Goal: Task Accomplishment & Management: Use online tool/utility

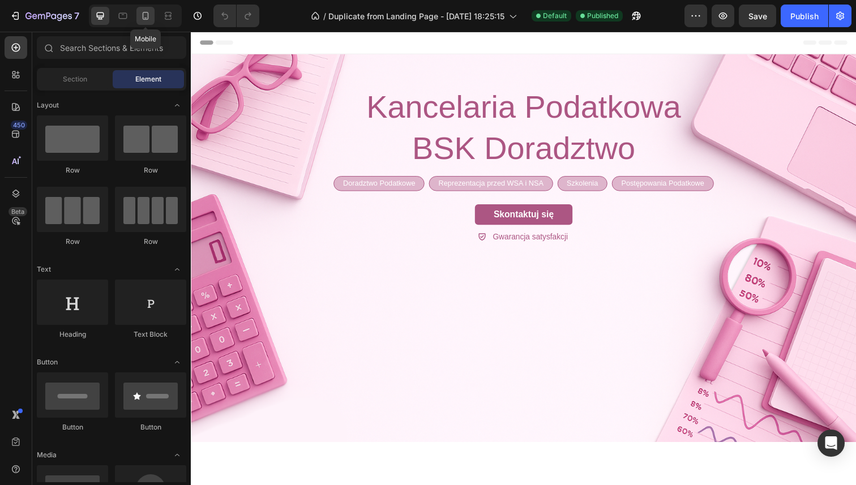
click at [145, 7] on div at bounding box center [146, 16] width 18 height 18
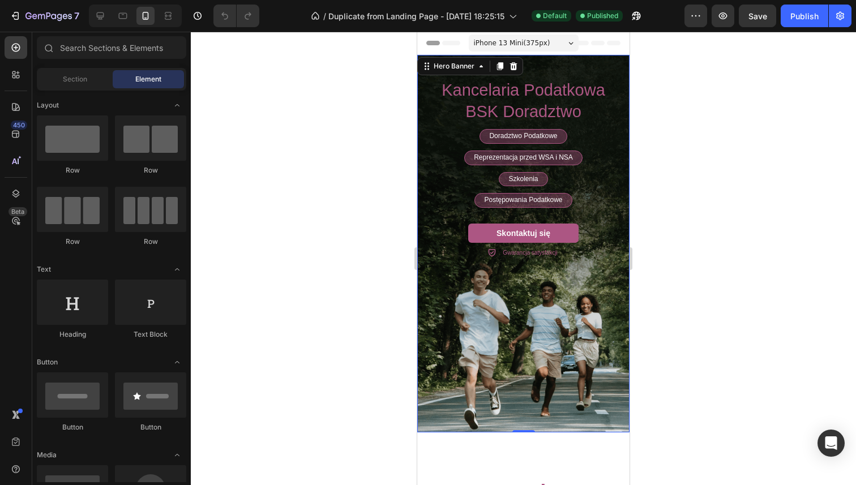
click at [473, 305] on div "Background Image" at bounding box center [523, 244] width 212 height 378
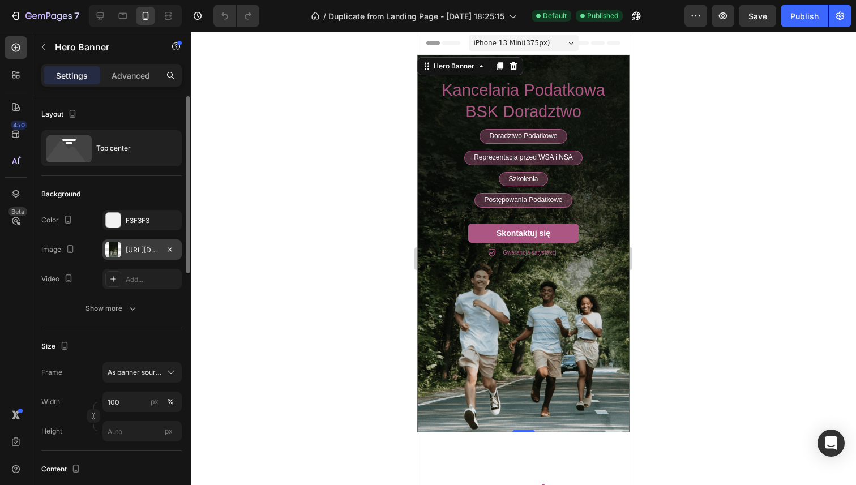
click at [129, 257] on div "[URL][DOMAIN_NAME]" at bounding box center [142, 250] width 79 height 20
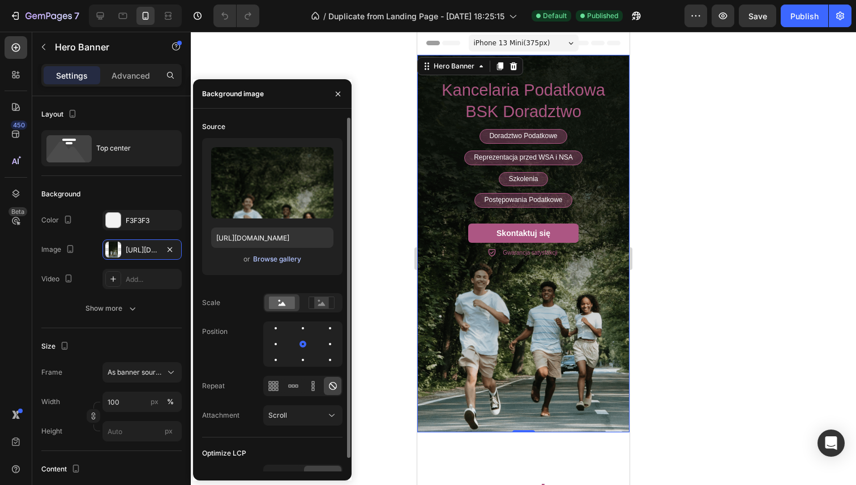
click at [272, 259] on div "Browse gallery" at bounding box center [277, 259] width 48 height 10
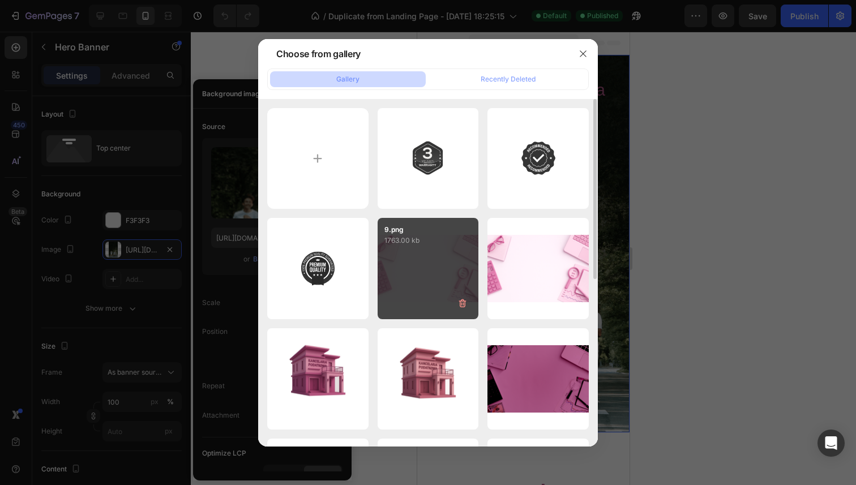
click at [388, 258] on div "9.png 1763.00 kb" at bounding box center [428, 268] width 101 height 101
type input "[URL][DOMAIN_NAME]"
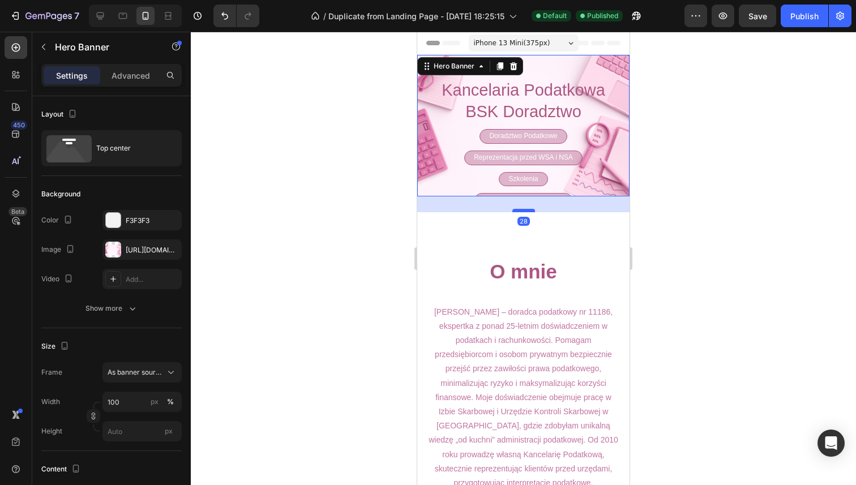
drag, startPoint x: 512, startPoint y: 189, endPoint x: 510, endPoint y: 205, distance: 16.5
click at [513, 209] on div at bounding box center [524, 210] width 23 height 3
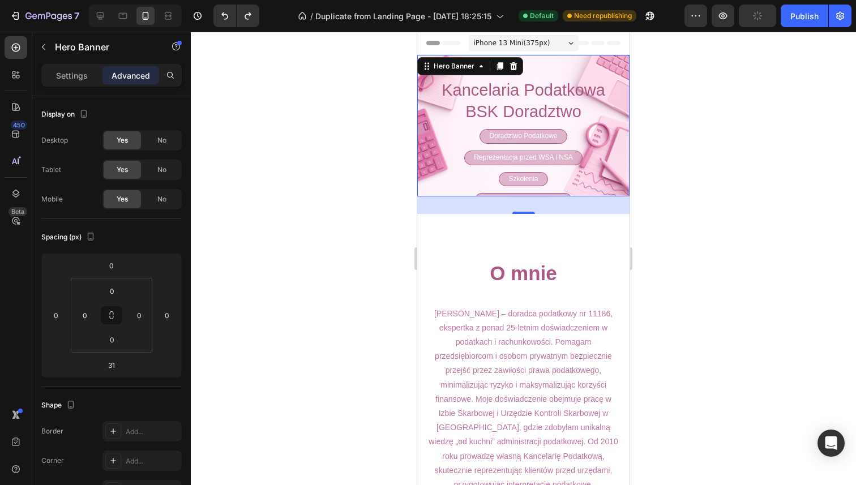
click at [508, 206] on div "31" at bounding box center [523, 206] width 212 height 18
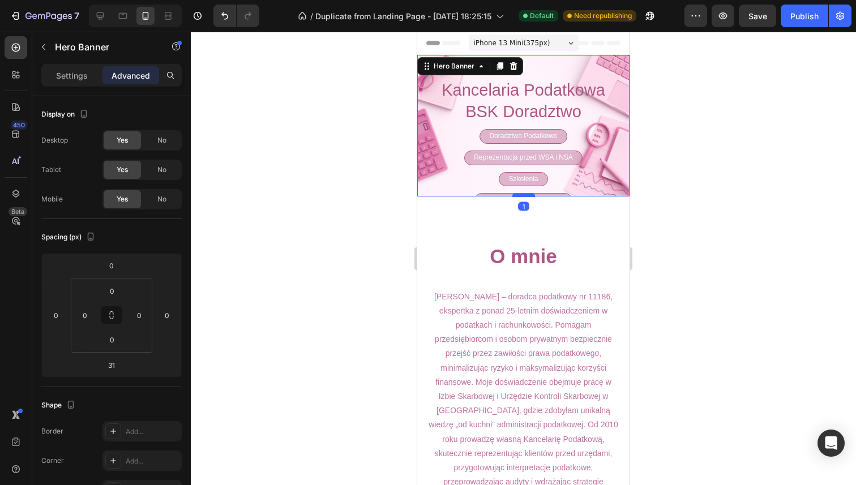
drag, startPoint x: 511, startPoint y: 206, endPoint x: 511, endPoint y: 189, distance: 17.0
click at [513, 194] on div at bounding box center [524, 195] width 23 height 3
type input "1"
click at [796, 18] on div "Publish" at bounding box center [805, 16] width 28 height 12
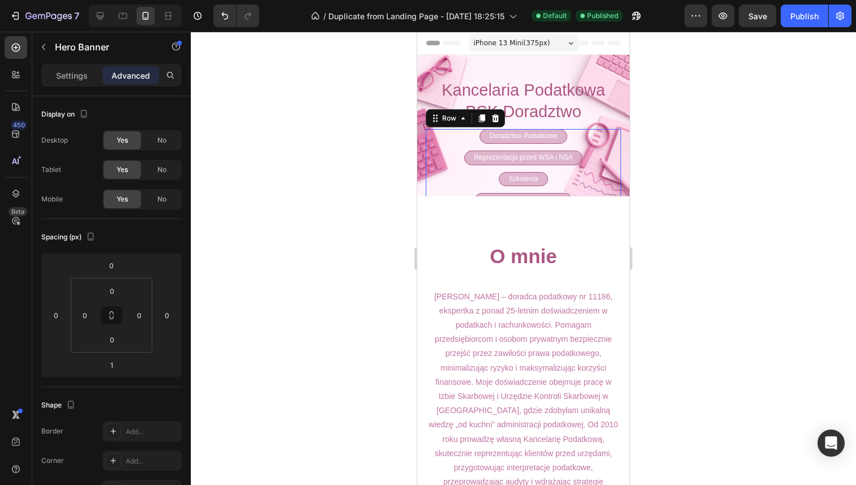
click at [453, 163] on div "Doradztwo Podatkowe Text Block Row Reprezentacja przed WSA i NSA Text Block Row…" at bounding box center [523, 171] width 195 height 85
click at [617, 105] on div "Kancelaria Podatkowa BSK Doradztwo Heading Doradztwo Podatkowe Text Block Row R…" at bounding box center [523, 170] width 212 height 230
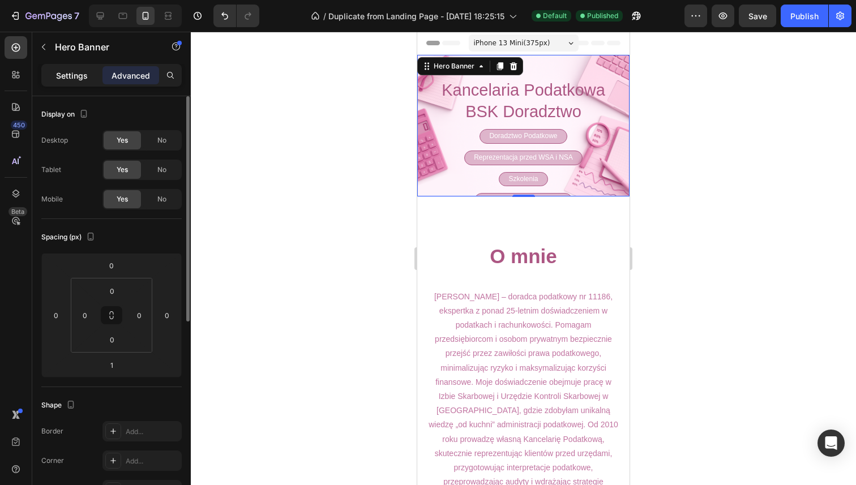
click at [90, 73] on div "Settings" at bounding box center [72, 75] width 57 height 18
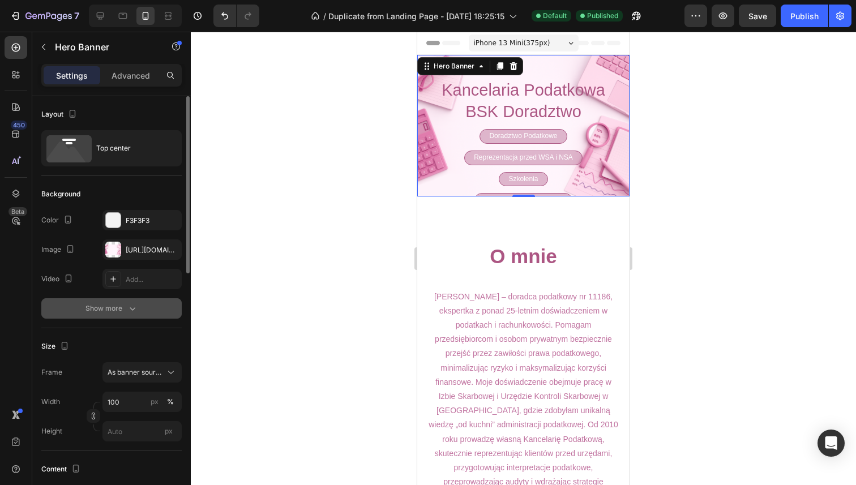
click at [117, 305] on div "Show more" at bounding box center [112, 308] width 53 height 11
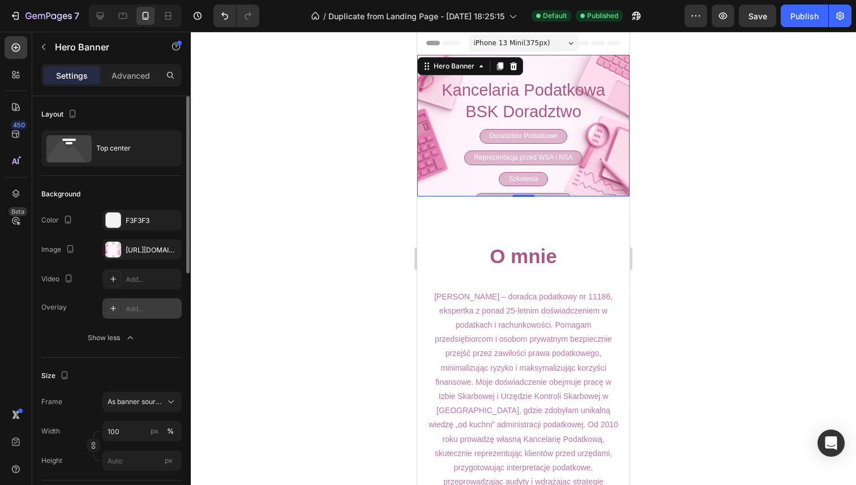
click at [114, 307] on icon at bounding box center [113, 308] width 9 height 9
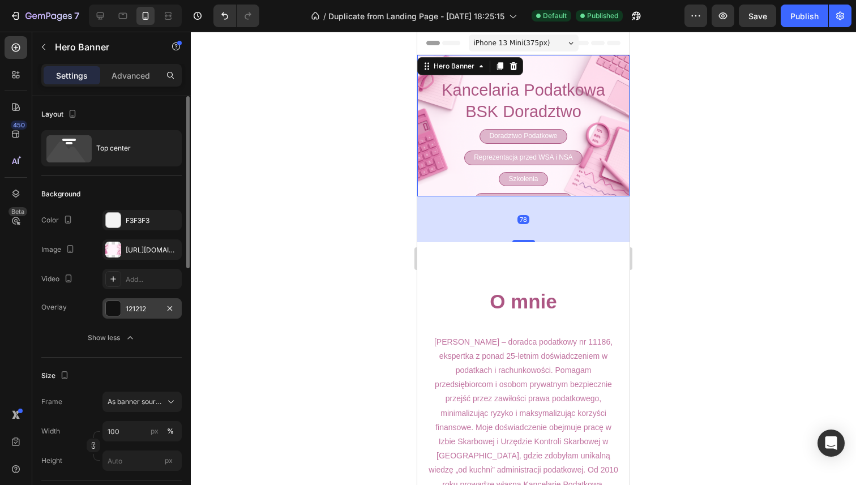
drag, startPoint x: 521, startPoint y: 189, endPoint x: 504, endPoint y: 239, distance: 52.7
click at [504, 197] on div "78" at bounding box center [523, 197] width 212 height 0
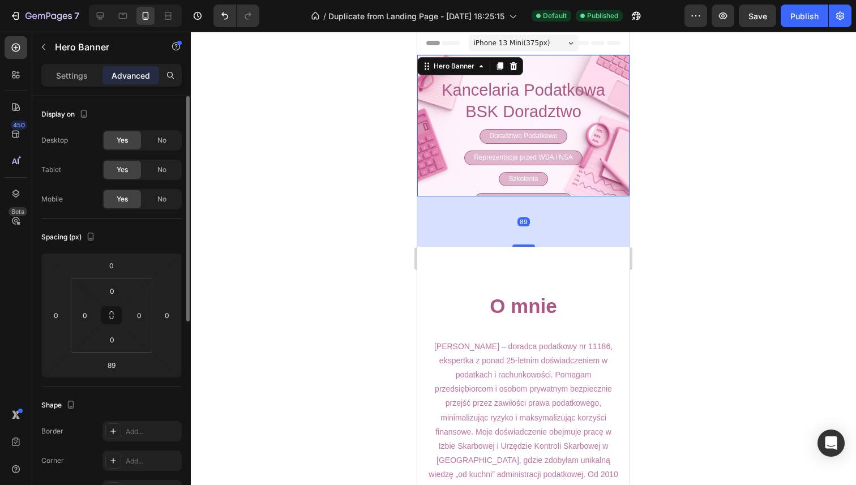
type input "1"
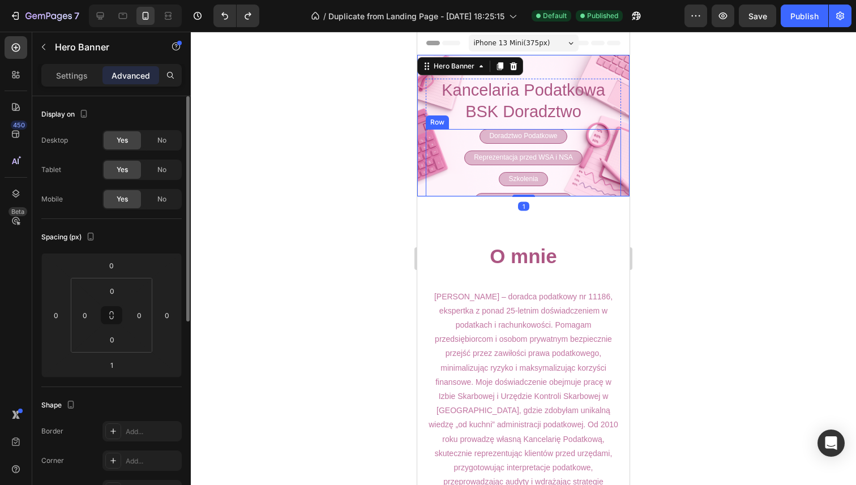
click at [436, 137] on div "Doradztwo Podatkowe Text Block Row Reprezentacja przed WSA i NSA Text Block Row…" at bounding box center [523, 171] width 195 height 85
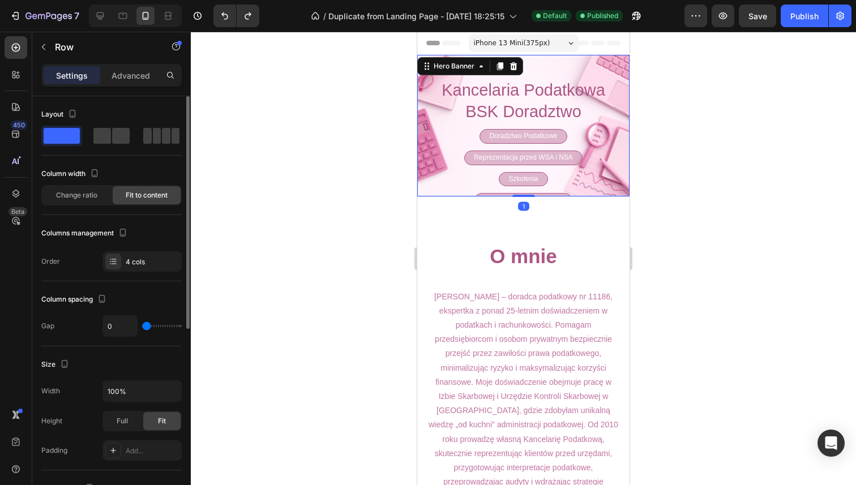
click at [419, 137] on div "Kancelaria Podatkowa BSK Doradztwo Heading Doradztwo Podatkowe Text Block Row R…" at bounding box center [523, 170] width 212 height 230
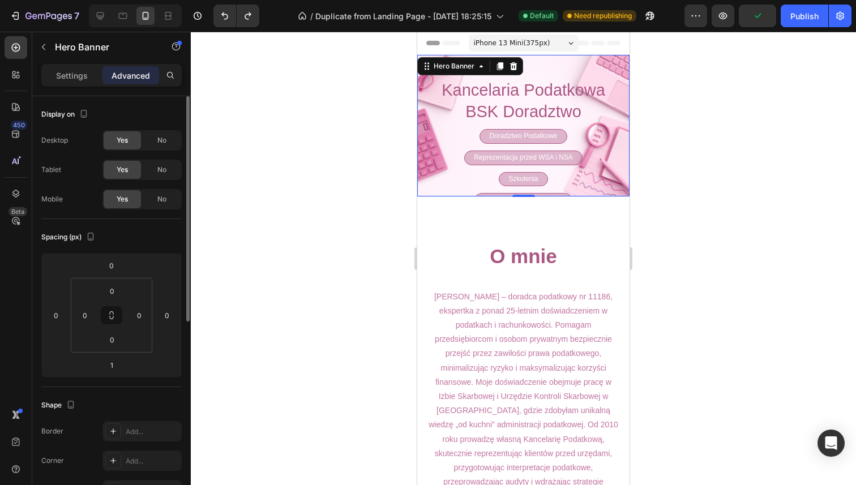
click at [532, 42] on span "iPhone 13 Mini ( 375 px)" at bounding box center [512, 42] width 76 height 11
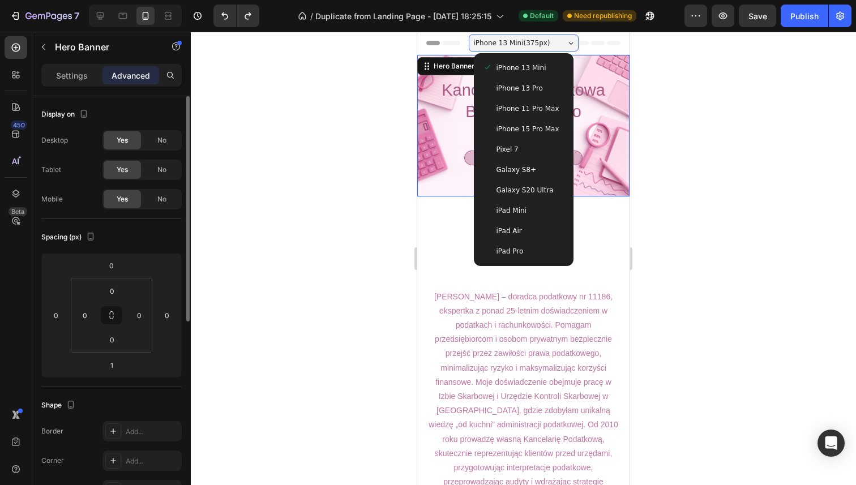
click at [504, 199] on div "Galaxy S20 Ultra" at bounding box center [524, 190] width 91 height 20
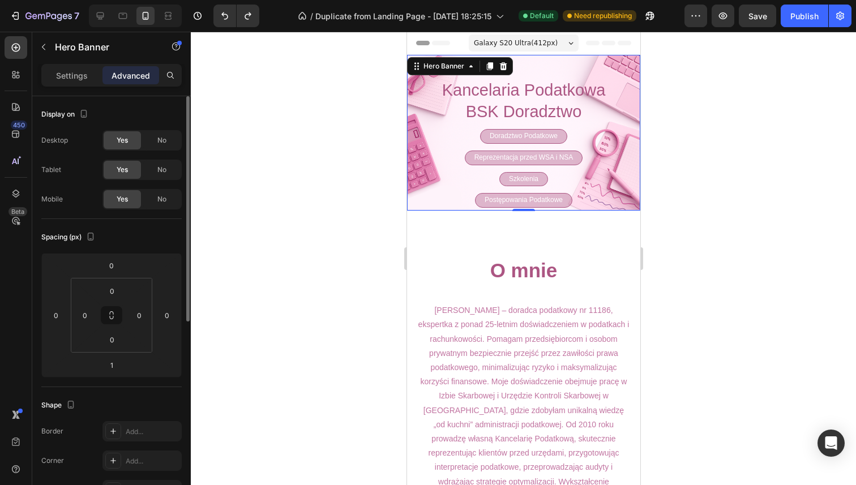
click at [557, 35] on div "Galaxy S20 Ultra ( 412 px)" at bounding box center [523, 43] width 110 height 17
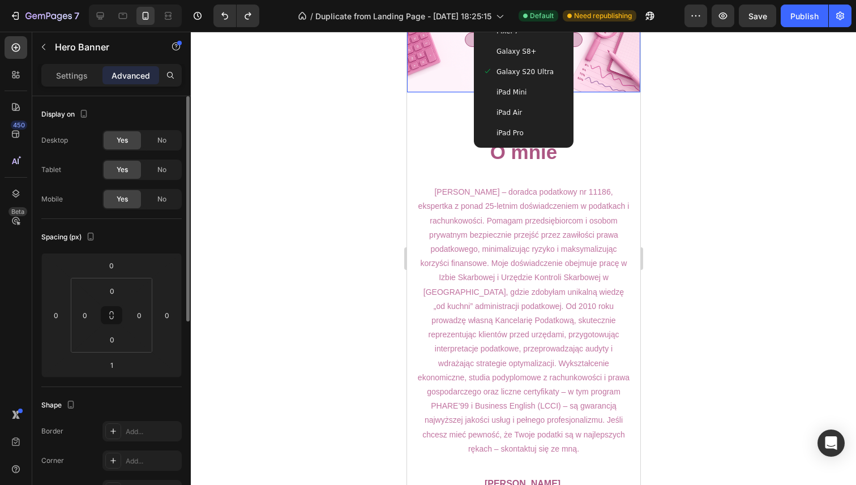
scroll to position [126, 0]
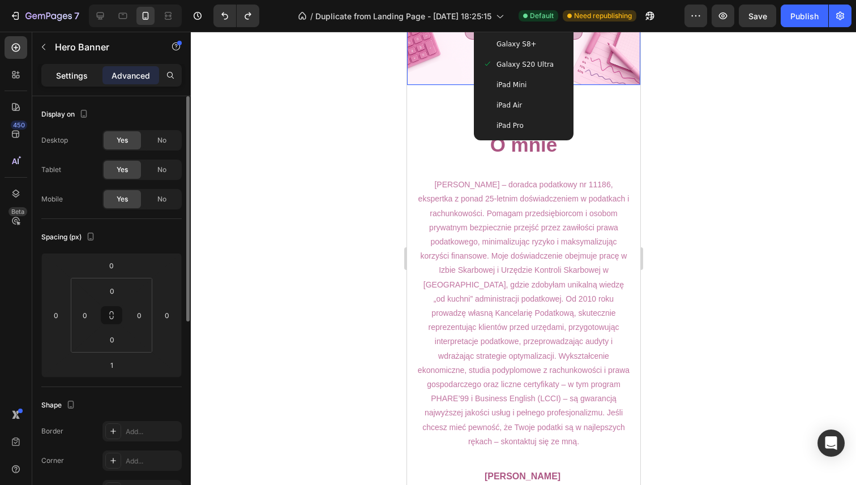
click at [88, 82] on div "Settings" at bounding box center [72, 75] width 57 height 18
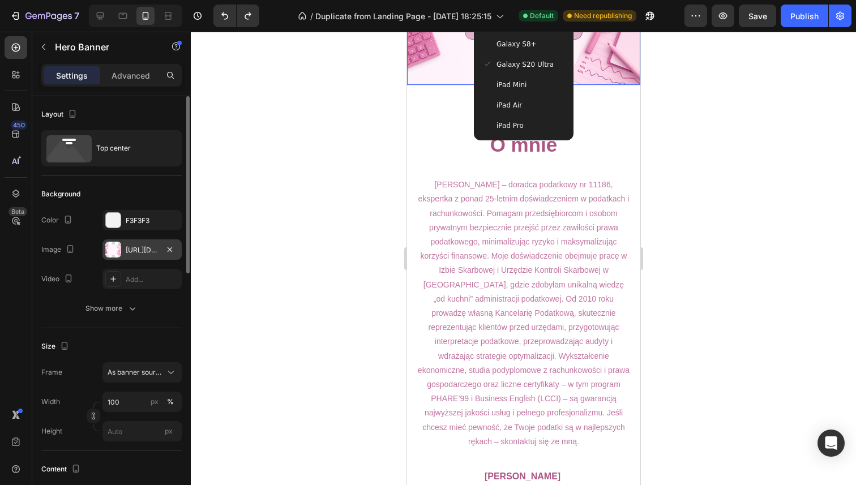
click at [131, 248] on div "[URL][DOMAIN_NAME]" at bounding box center [142, 250] width 33 height 10
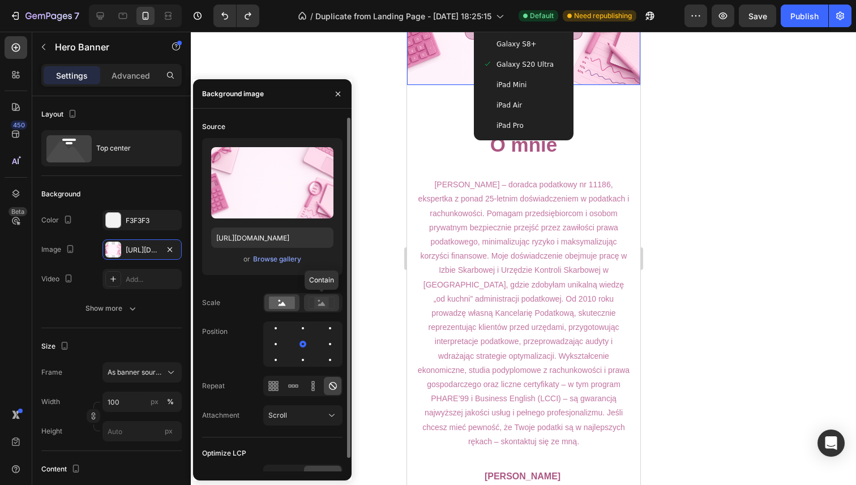
click at [314, 305] on rect at bounding box center [321, 302] width 15 height 11
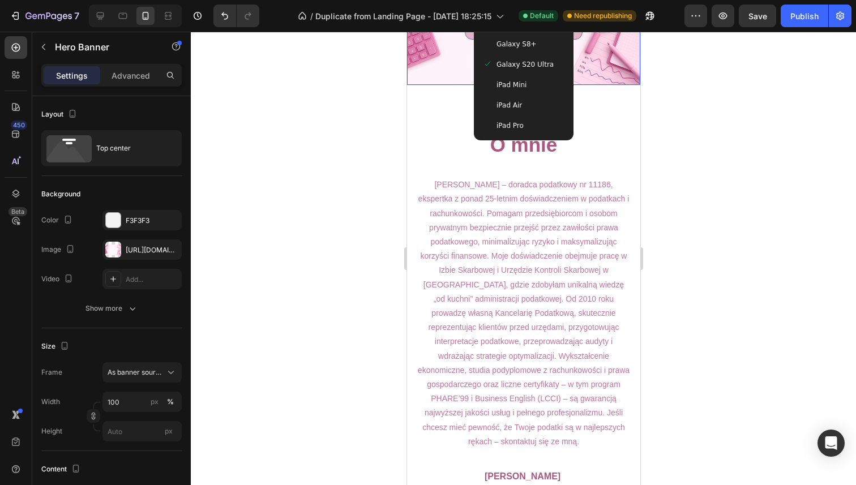
click at [385, 155] on div at bounding box center [524, 259] width 666 height 454
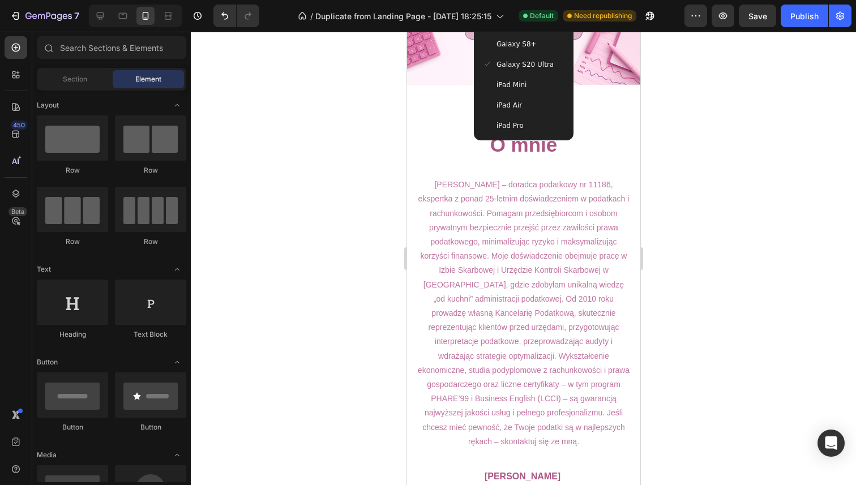
click at [386, 154] on div at bounding box center [524, 259] width 666 height 454
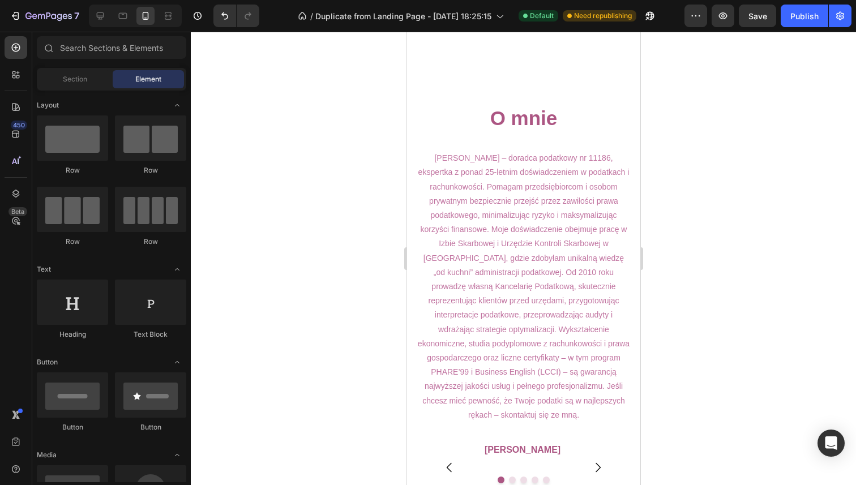
scroll to position [0, 0]
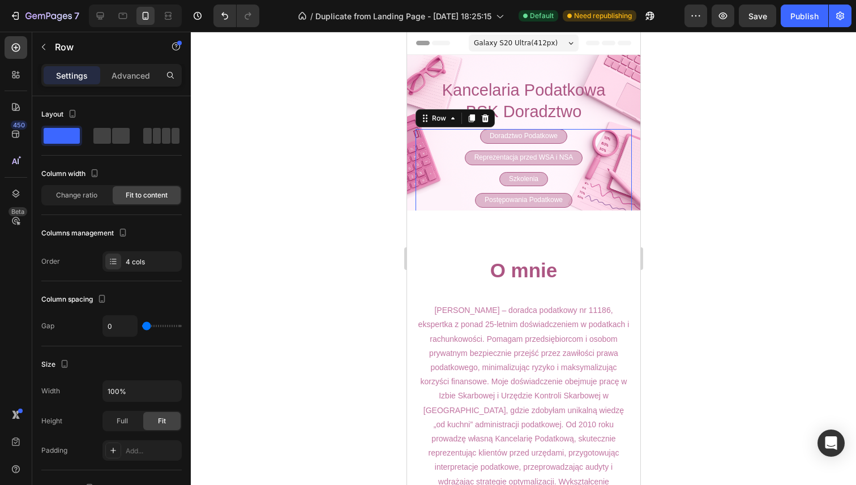
click at [586, 150] on div "Doradztwo Podatkowe Text Block Row Reprezentacja przed WSA i NSA Text Block Row…" at bounding box center [523, 171] width 216 height 85
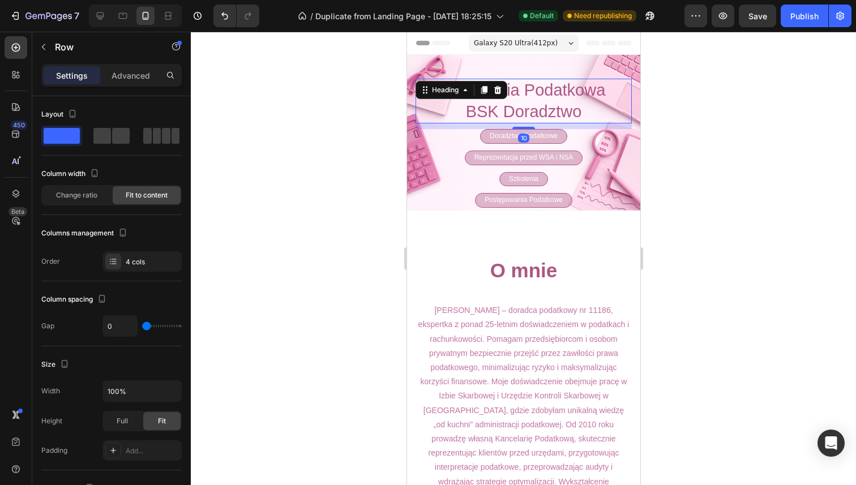
click at [613, 96] on h2 "Kancelaria Podatkowa BSK Doradztwo" at bounding box center [523, 101] width 216 height 45
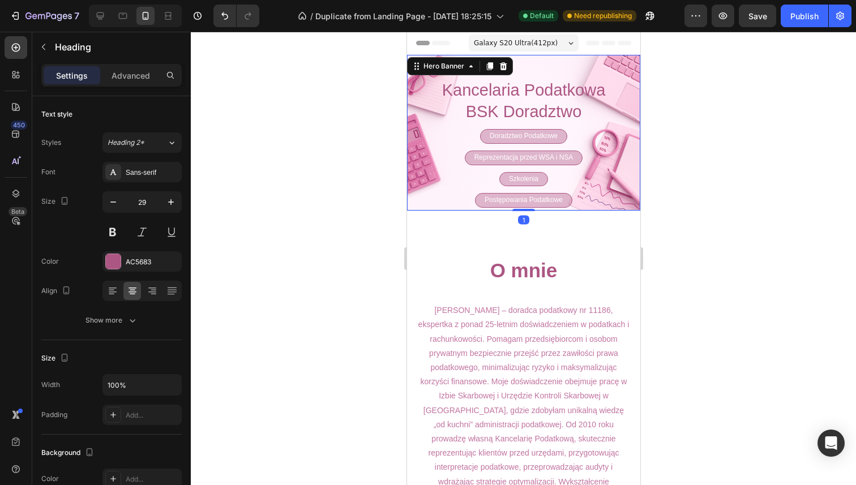
click at [627, 104] on div "Kancelaria Podatkowa BSK Doradztwo Heading Doradztwo Podatkowe Text Block Row R…" at bounding box center [523, 170] width 233 height 230
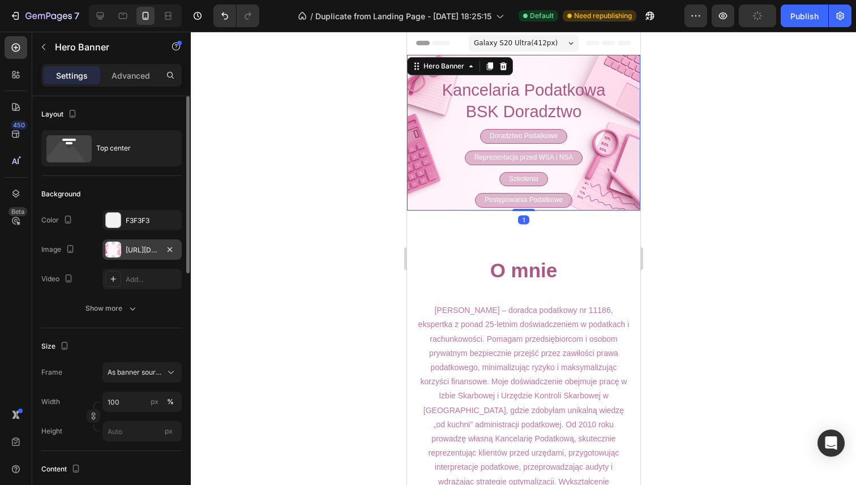
click at [127, 248] on div "[URL][DOMAIN_NAME]" at bounding box center [142, 250] width 33 height 10
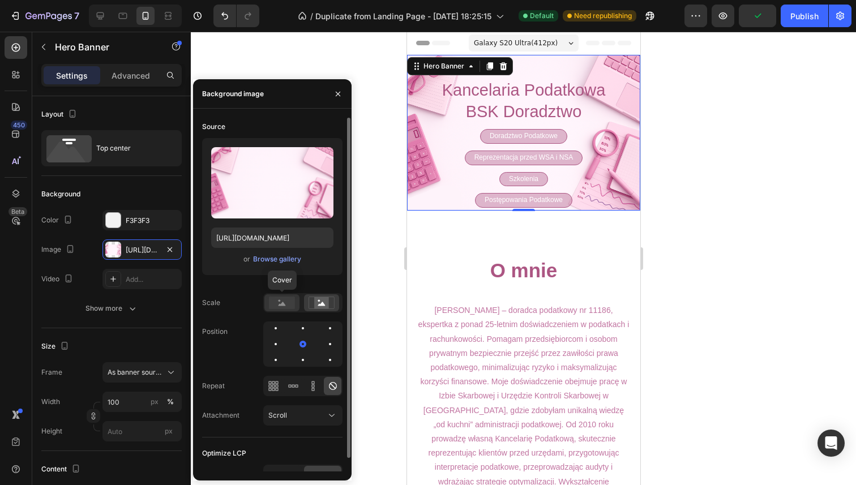
click at [287, 297] on rect at bounding box center [282, 303] width 26 height 12
click at [305, 297] on div at bounding box center [321, 303] width 35 height 17
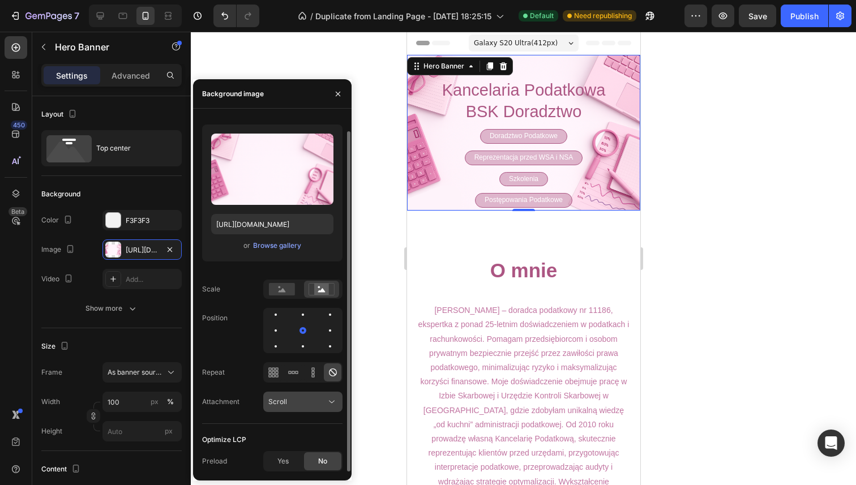
click at [296, 401] on div "Scroll" at bounding box center [298, 402] width 58 height 10
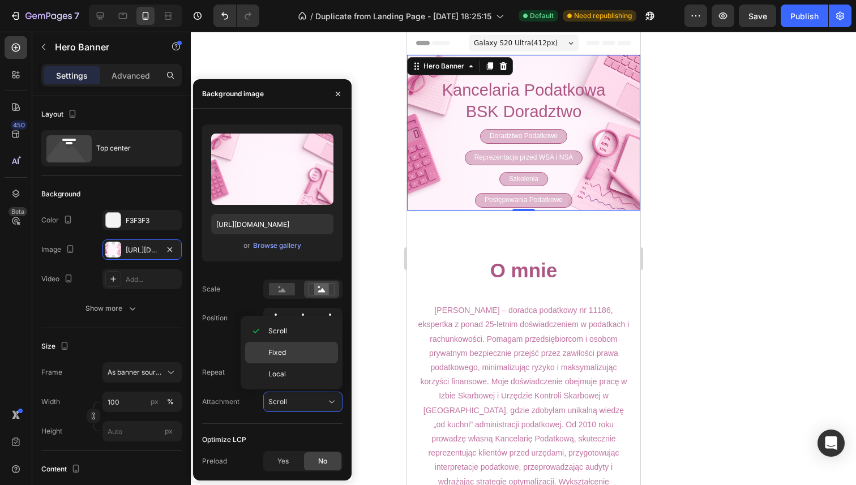
click at [291, 351] on p "Fixed" at bounding box center [301, 353] width 65 height 10
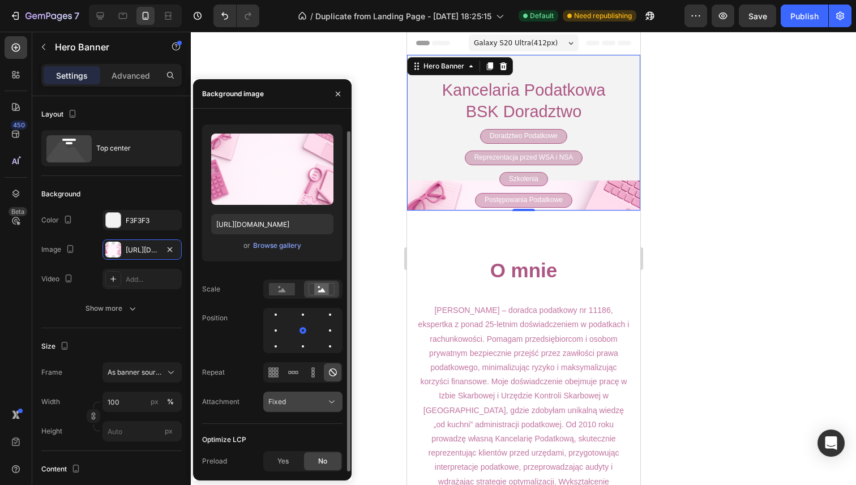
click at [282, 398] on span "Fixed" at bounding box center [278, 402] width 18 height 8
click at [276, 283] on icon at bounding box center [282, 289] width 26 height 12
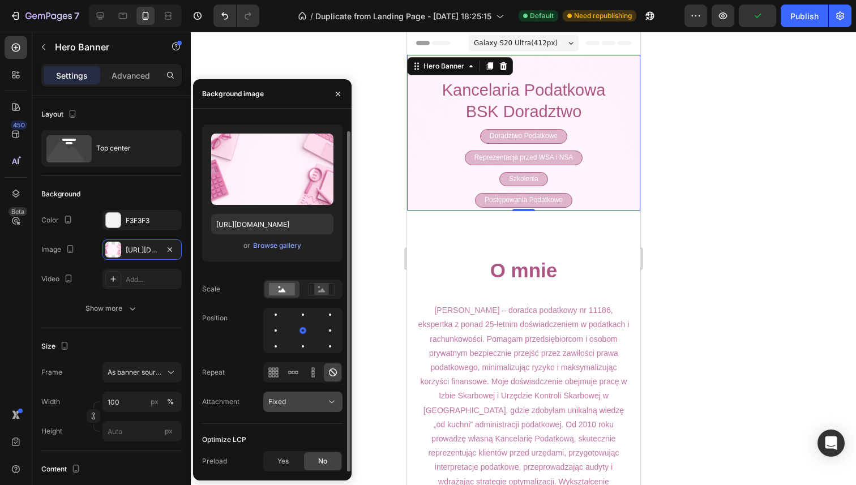
click at [302, 404] on div "Fixed" at bounding box center [298, 402] width 58 height 10
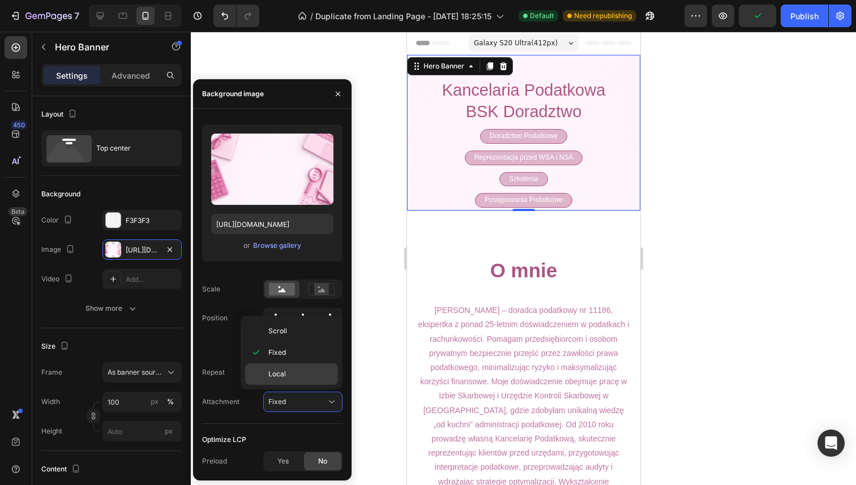
click at [292, 379] on p "Local" at bounding box center [301, 374] width 65 height 10
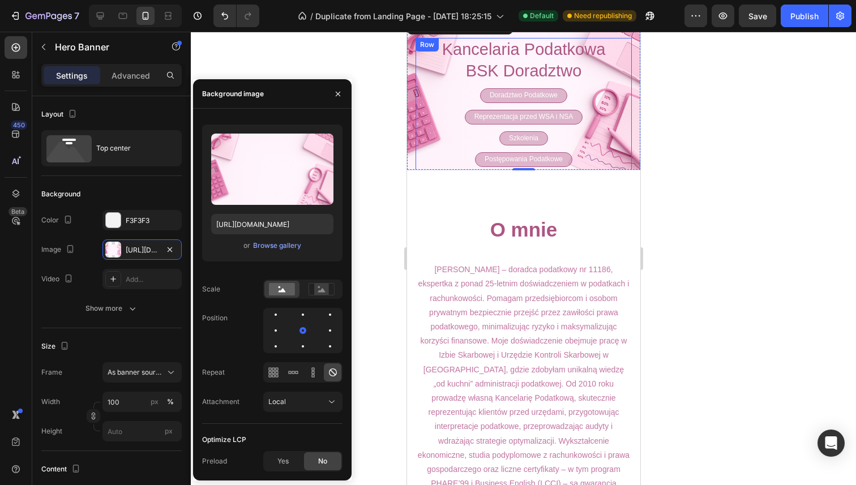
scroll to position [41, 0]
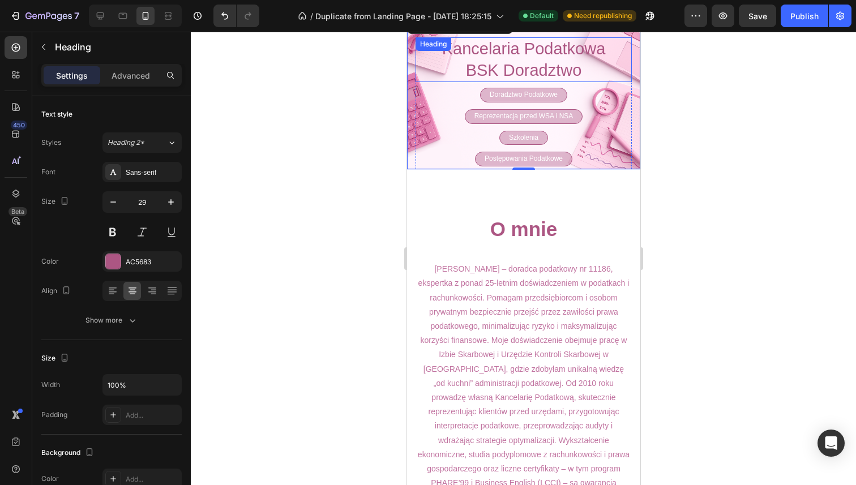
click at [460, 73] on h2 "Kancelaria Podatkowa BSK Doradztwo" at bounding box center [523, 59] width 216 height 45
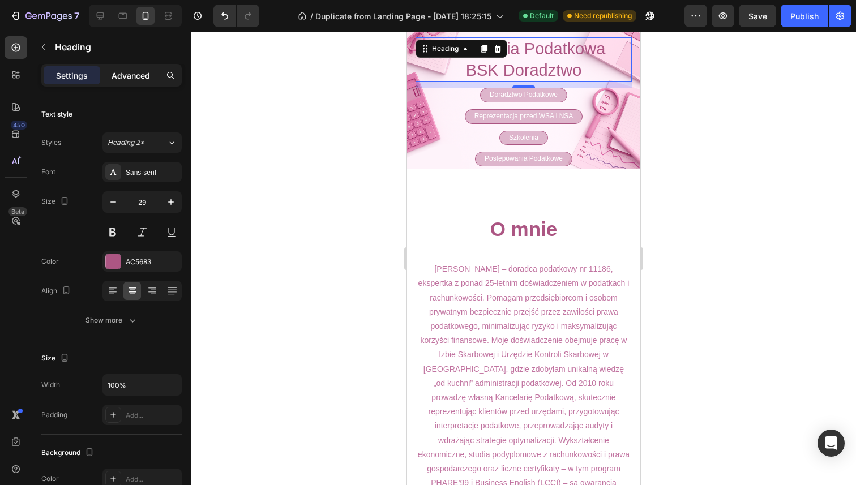
click at [116, 71] on p "Advanced" at bounding box center [131, 76] width 39 height 12
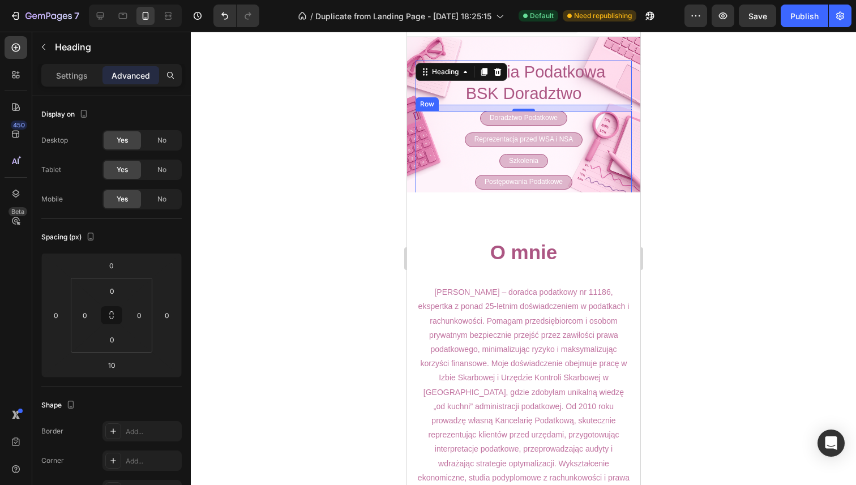
scroll to position [0, 0]
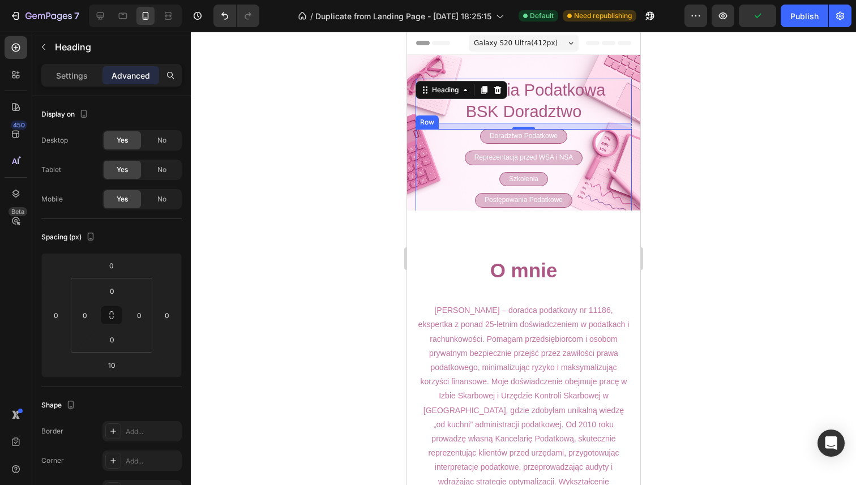
click at [446, 146] on div "Doradztwo Podatkowe Text Block Row Reprezentacja przed WSA i NSA Text Block Row…" at bounding box center [523, 171] width 216 height 85
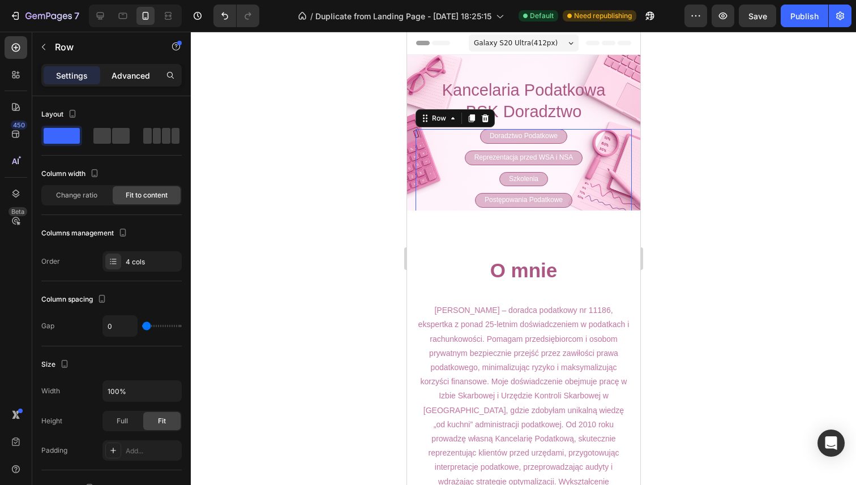
click at [129, 72] on p "Advanced" at bounding box center [131, 76] width 39 height 12
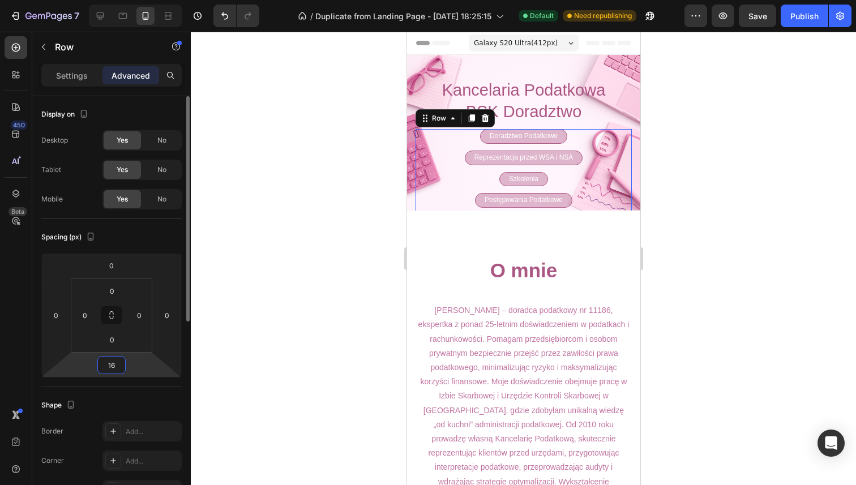
click at [110, 361] on input "16" at bounding box center [111, 365] width 23 height 17
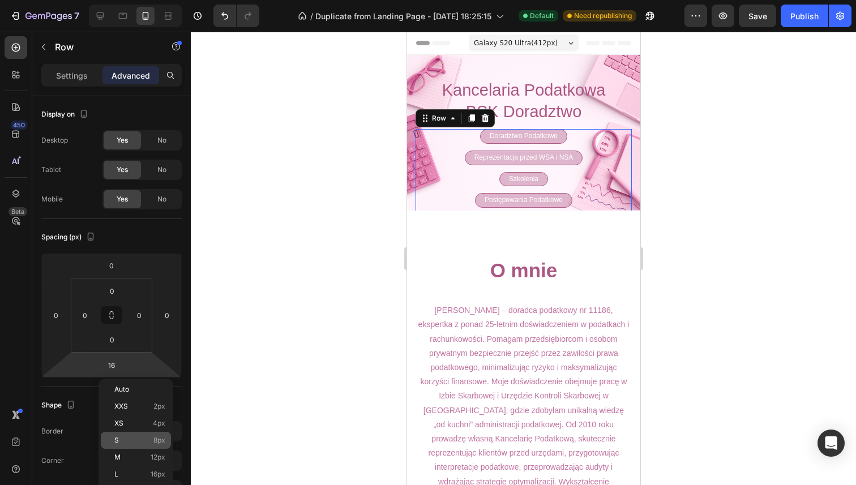
click at [127, 445] on div "S 8px" at bounding box center [136, 440] width 70 height 17
type input "8"
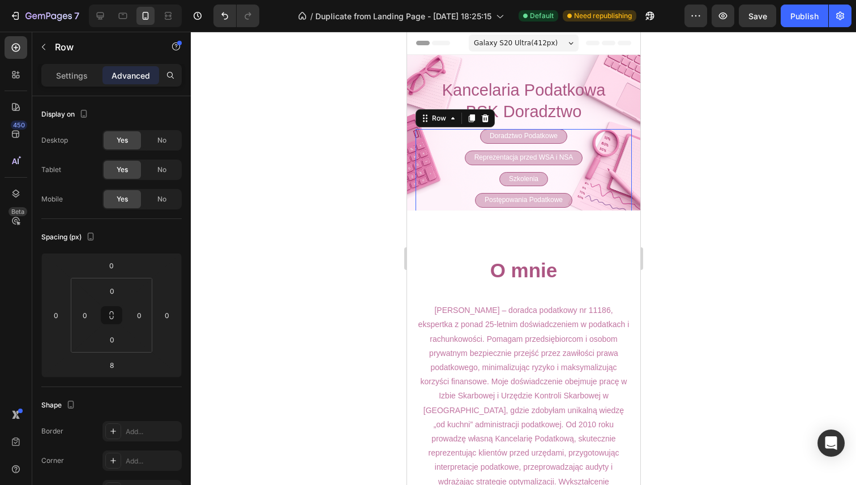
click at [228, 296] on div at bounding box center [524, 259] width 666 height 454
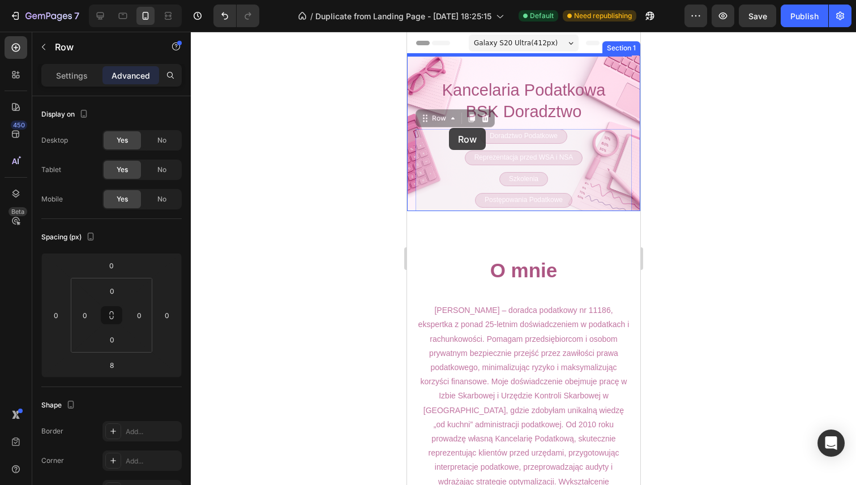
drag, startPoint x: 448, startPoint y: 148, endPoint x: 449, endPoint y: 129, distance: 19.9
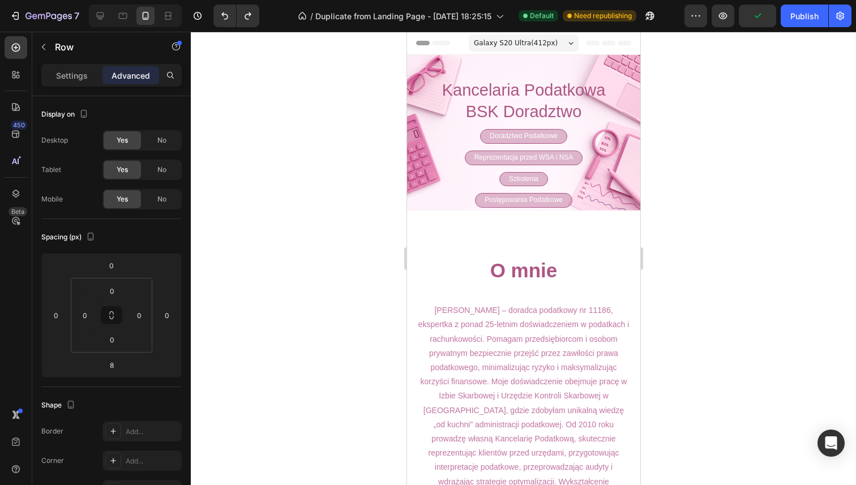
click at [424, 143] on div "Doradztwo Podatkowe Text Block Row Reprezentacja przed WSA i NSA Text Block Row…" at bounding box center [523, 171] width 216 height 85
click at [421, 150] on div "Doradztwo Podatkowe Text Block Row Reprezentacja przed WSA i NSA Text Block Row…" at bounding box center [523, 171] width 216 height 85
click at [73, 70] on p "Settings" at bounding box center [72, 76] width 32 height 12
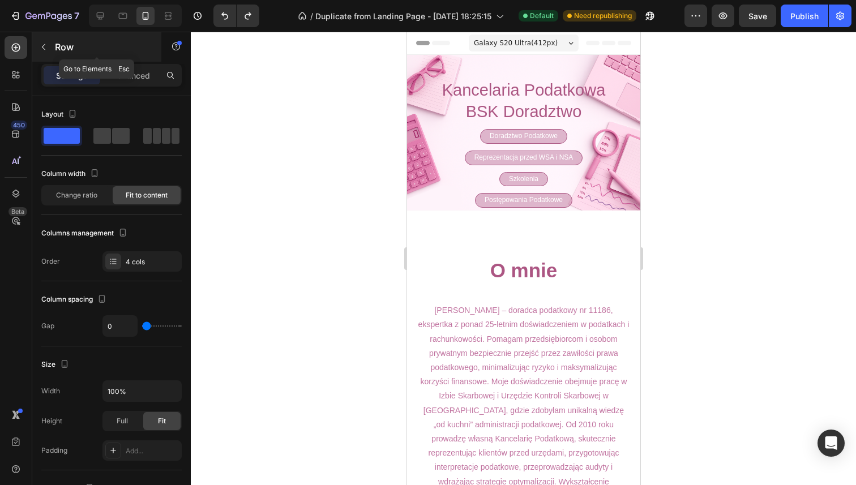
click at [40, 42] on icon "button" at bounding box center [43, 46] width 9 height 9
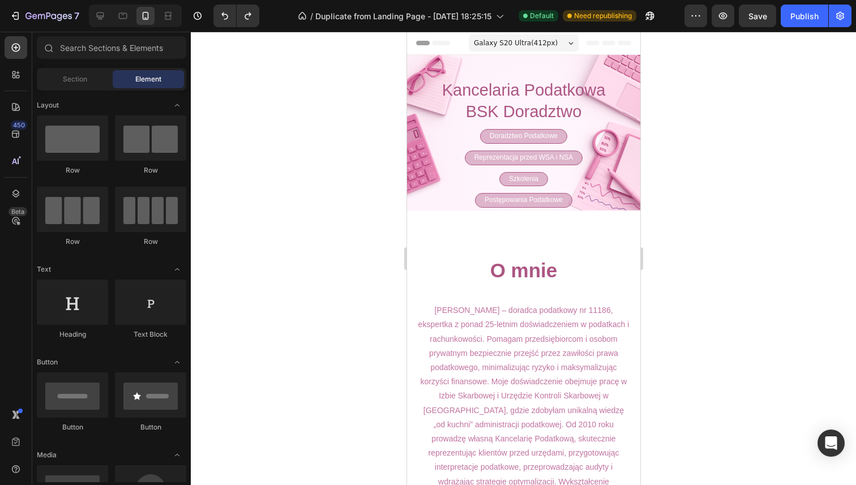
click at [543, 44] on span "Galaxy S20 Ultra ( 412 px)" at bounding box center [516, 42] width 84 height 11
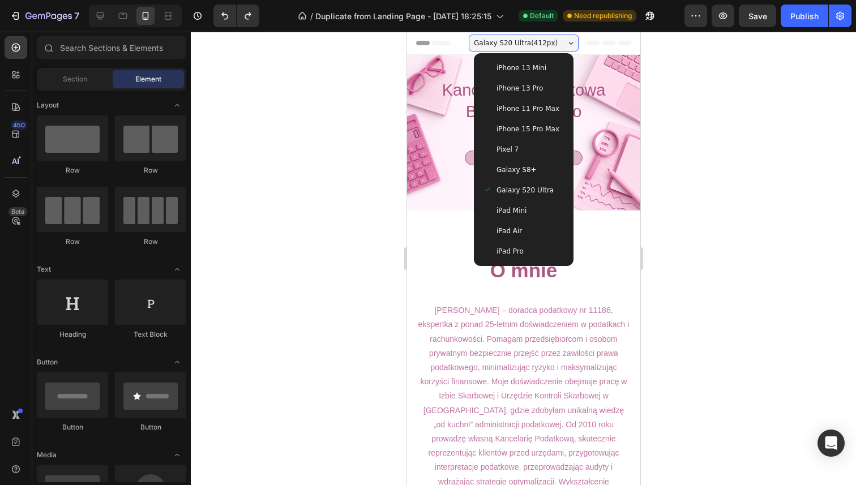
click at [513, 66] on span "iPhone 13 Mini" at bounding box center [521, 67] width 50 height 11
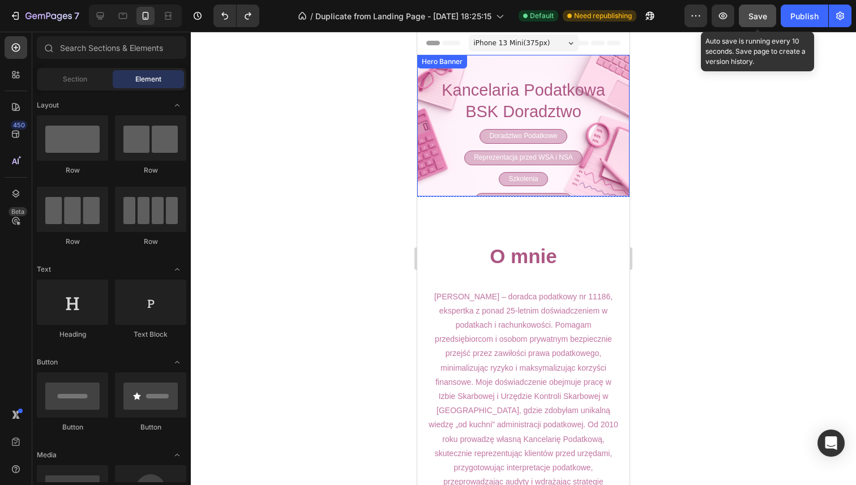
click at [765, 19] on span "Save" at bounding box center [758, 16] width 19 height 10
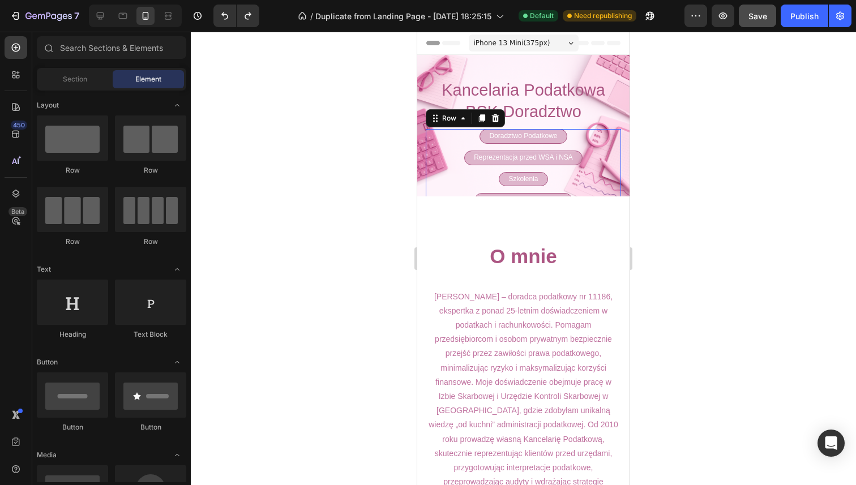
click at [443, 164] on div "Doradztwo Podatkowe Text Block Row Reprezentacja przed WSA i NSA Text Block Row…" at bounding box center [523, 171] width 195 height 85
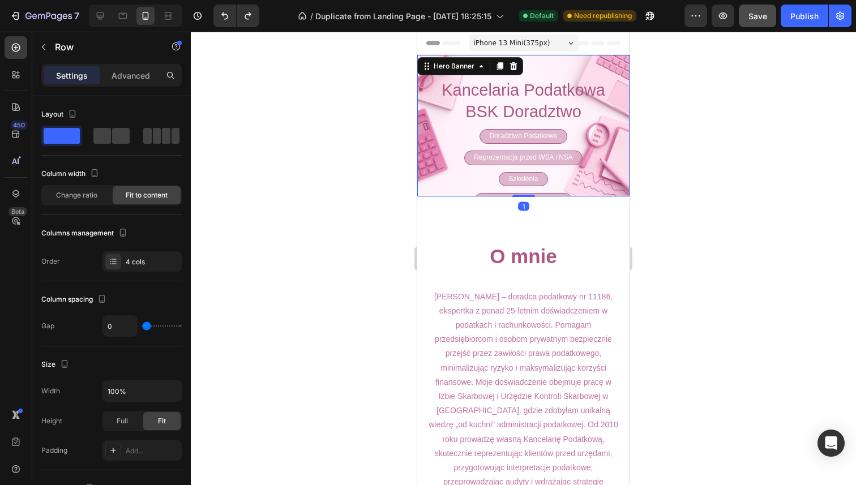
click at [420, 159] on div "Kancelaria Podatkowa BSK Doradztwo Heading Doradztwo Podatkowe Text Block Row R…" at bounding box center [523, 167] width 212 height 225
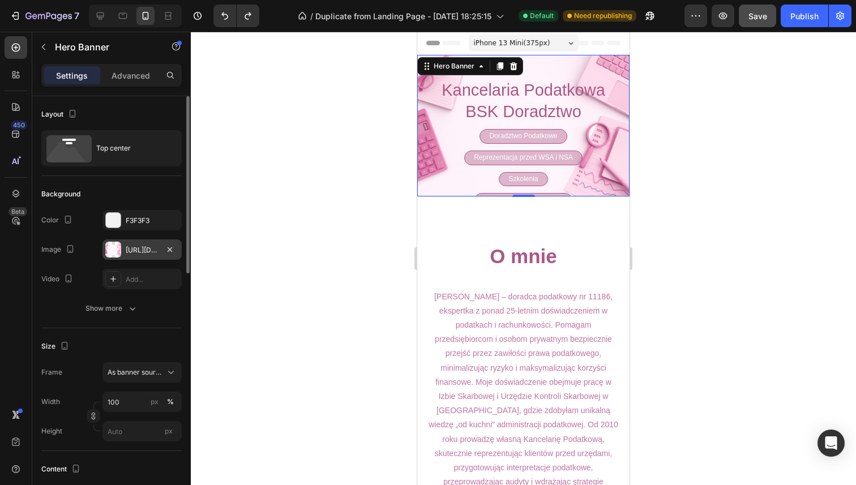
click at [118, 243] on div at bounding box center [113, 250] width 16 height 16
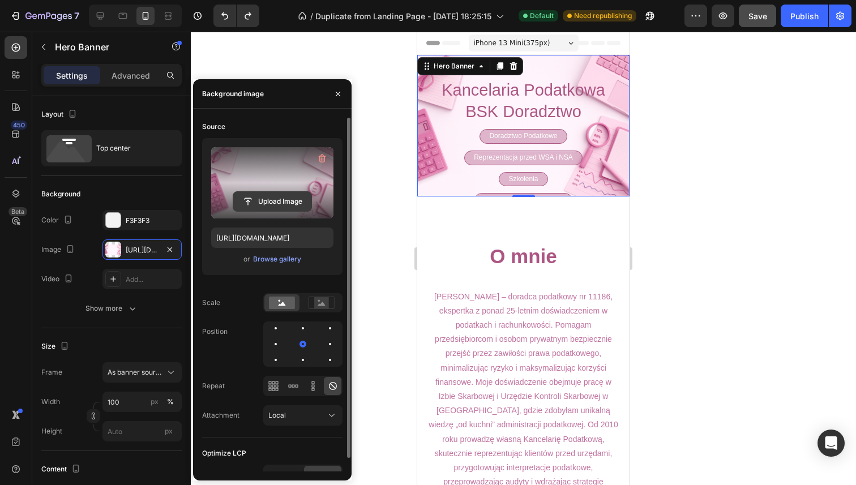
click at [269, 197] on input "file" at bounding box center [272, 201] width 78 height 19
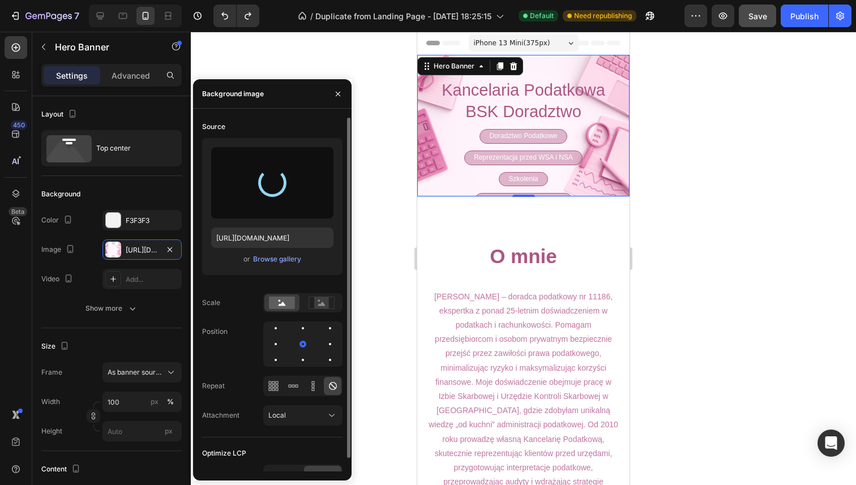
type input "[URL][DOMAIN_NAME]"
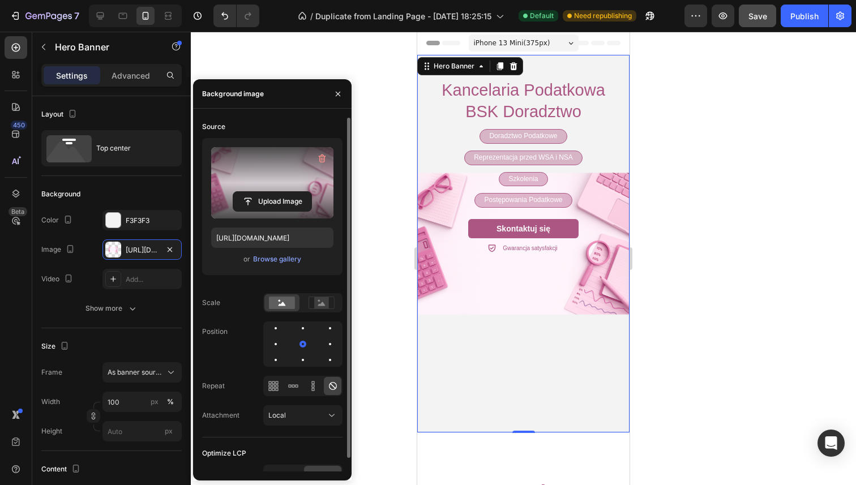
click at [674, 220] on div at bounding box center [524, 259] width 666 height 454
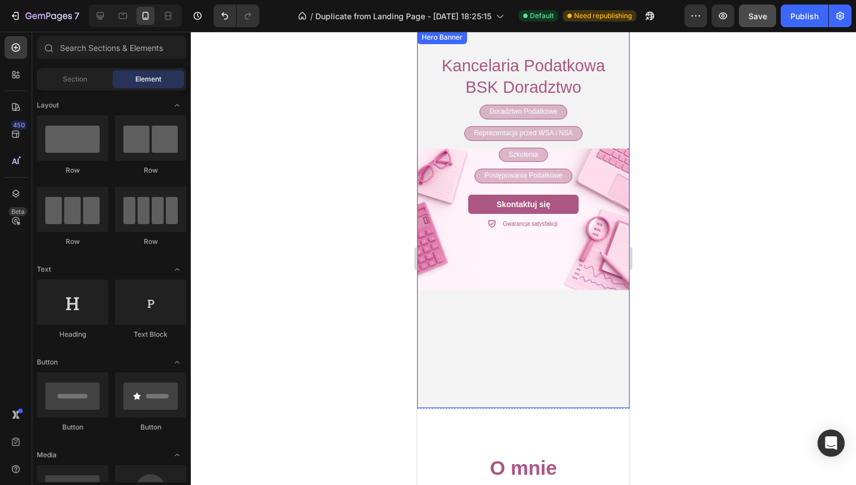
scroll to position [2, 0]
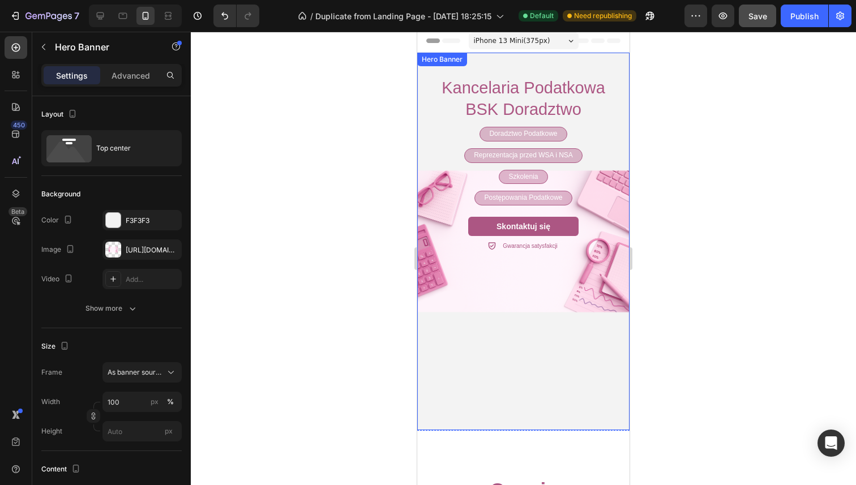
click at [449, 285] on div "Overlay" at bounding box center [523, 242] width 212 height 378
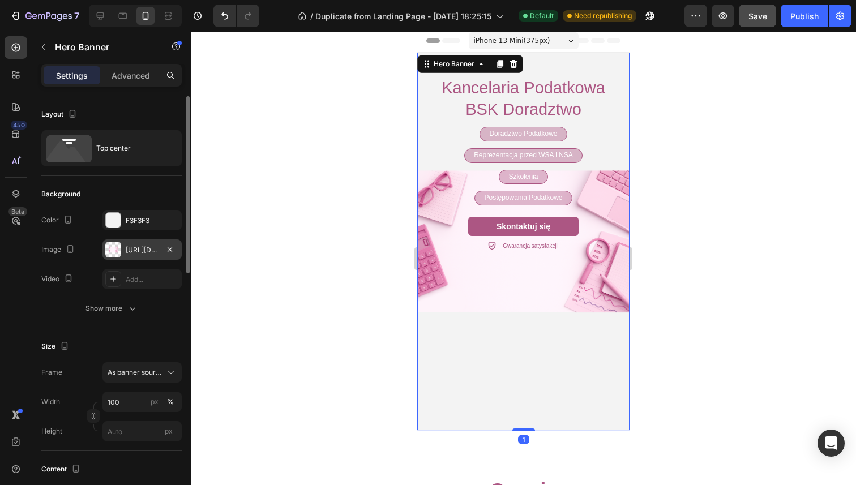
click at [120, 243] on div at bounding box center [113, 250] width 16 height 16
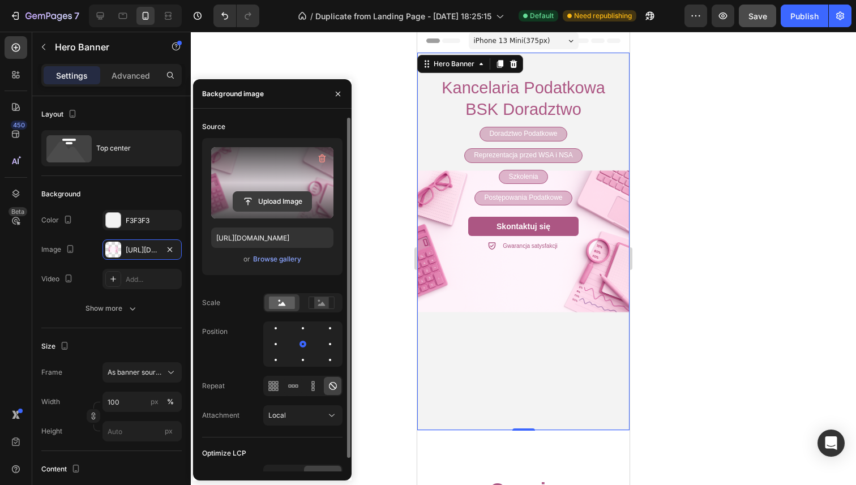
click at [255, 195] on input "file" at bounding box center [272, 201] width 78 height 19
click at [278, 203] on input "file" at bounding box center [272, 201] width 78 height 19
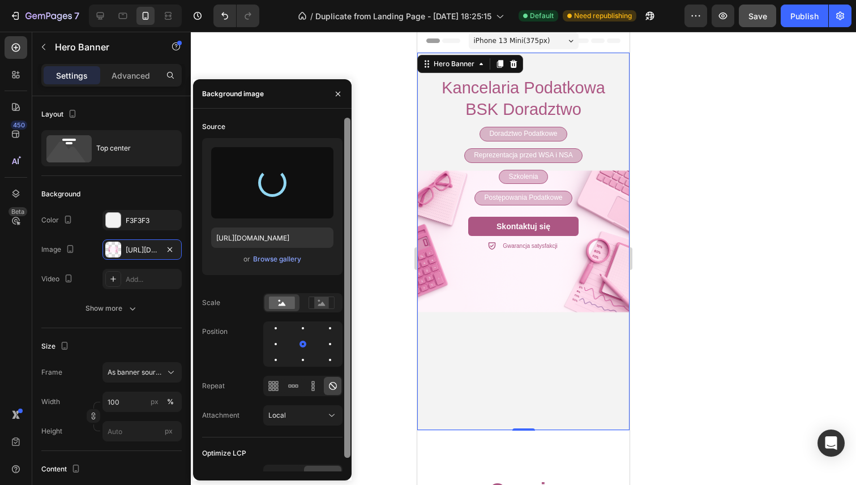
type input "[URL][DOMAIN_NAME]"
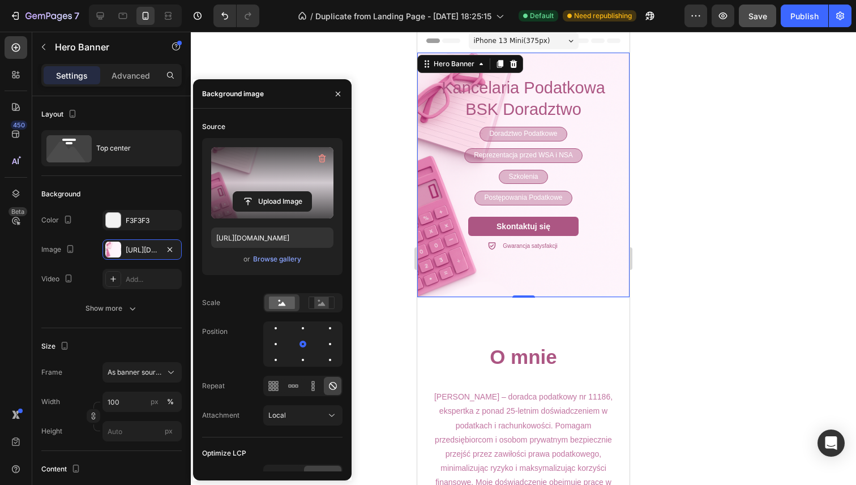
click at [681, 176] on div at bounding box center [524, 259] width 666 height 454
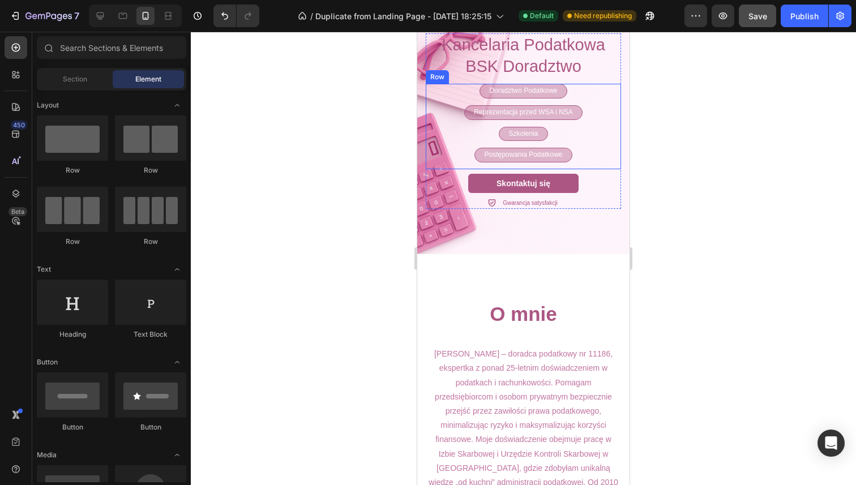
scroll to position [0, 0]
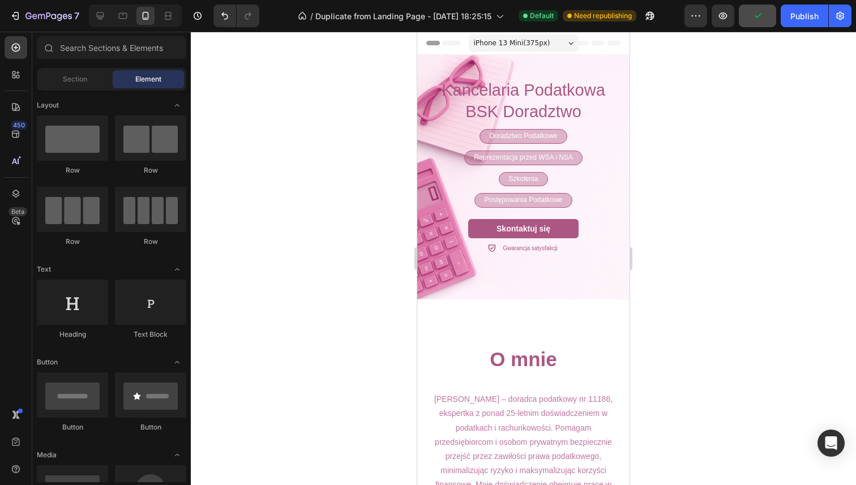
click at [518, 43] on span "iPhone 13 Mini ( 375 px)" at bounding box center [512, 42] width 76 height 11
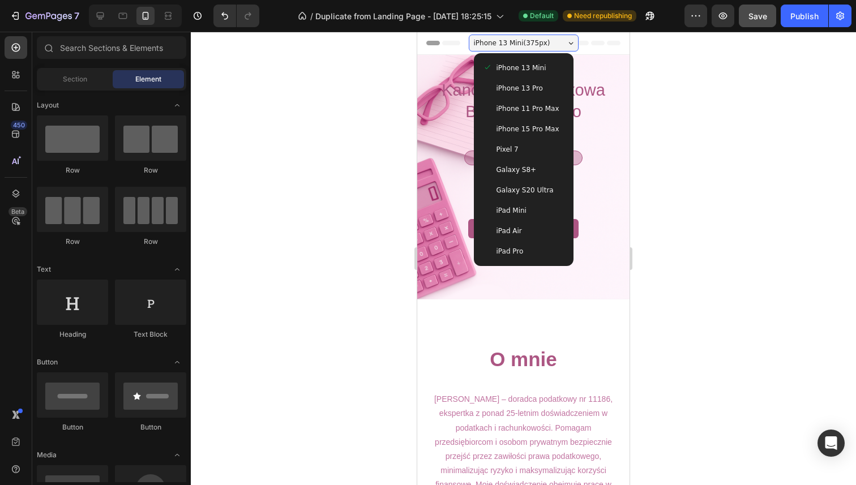
click at [507, 87] on span "iPhone 13 Pro" at bounding box center [520, 88] width 46 height 11
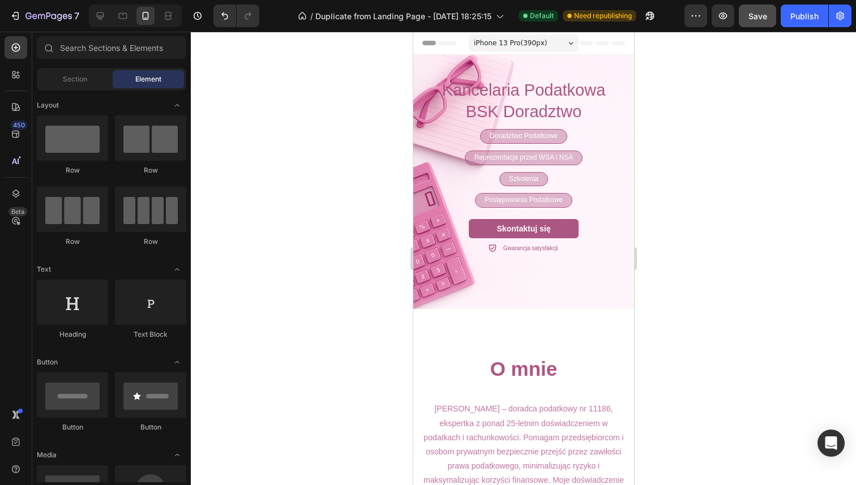
click at [509, 40] on span "iPhone 13 Pro ( 390 px)" at bounding box center [510, 42] width 73 height 11
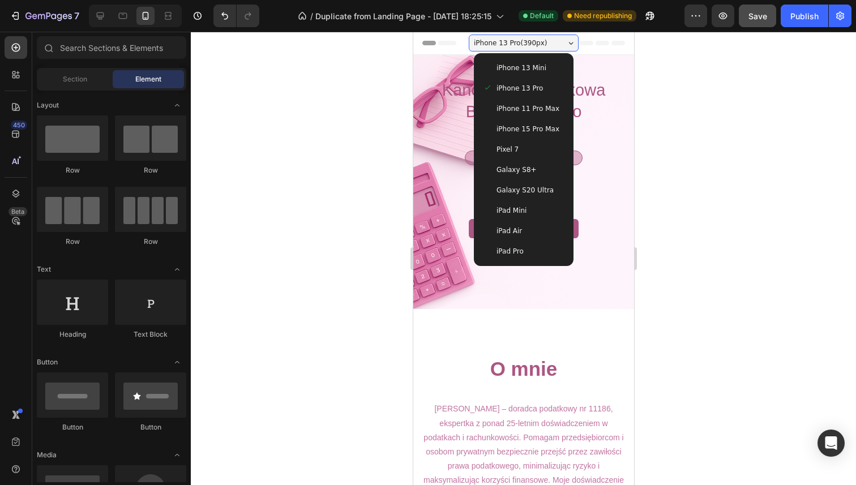
click at [510, 216] on span "iPad Mini" at bounding box center [511, 210] width 30 height 11
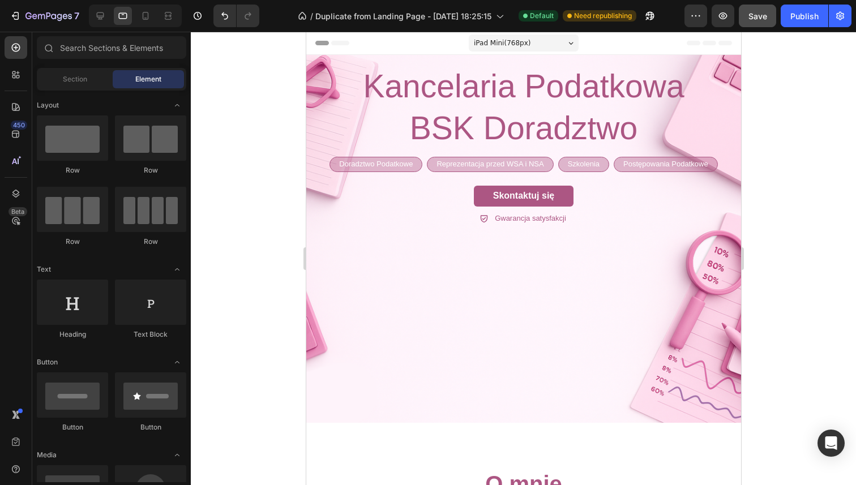
click at [486, 43] on span "iPad Mini ( 768 px)" at bounding box center [502, 42] width 57 height 11
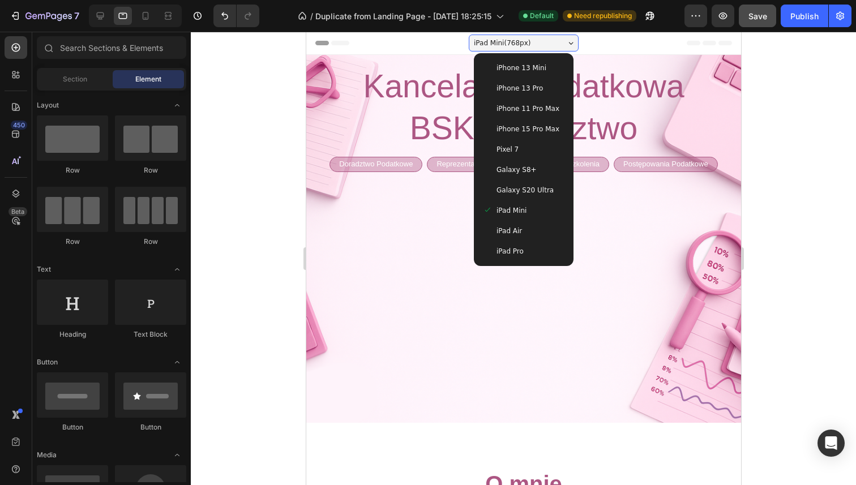
click at [497, 259] on div "iPad Pro" at bounding box center [523, 251] width 91 height 20
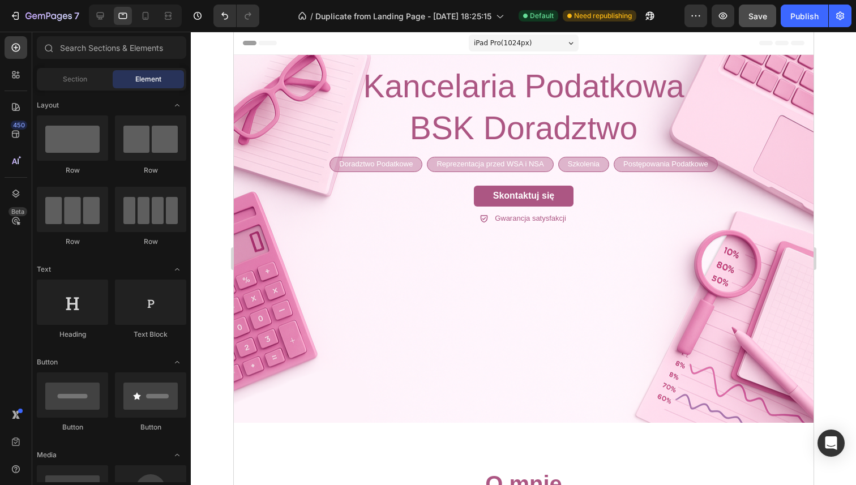
click at [513, 45] on span "iPad Pro ( 1024 px)" at bounding box center [503, 42] width 58 height 11
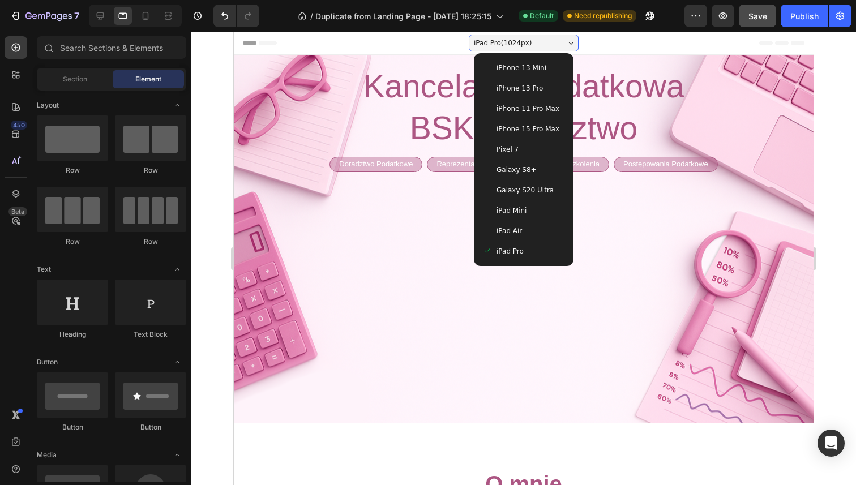
click at [510, 93] on span "iPhone 13 Pro" at bounding box center [519, 88] width 46 height 11
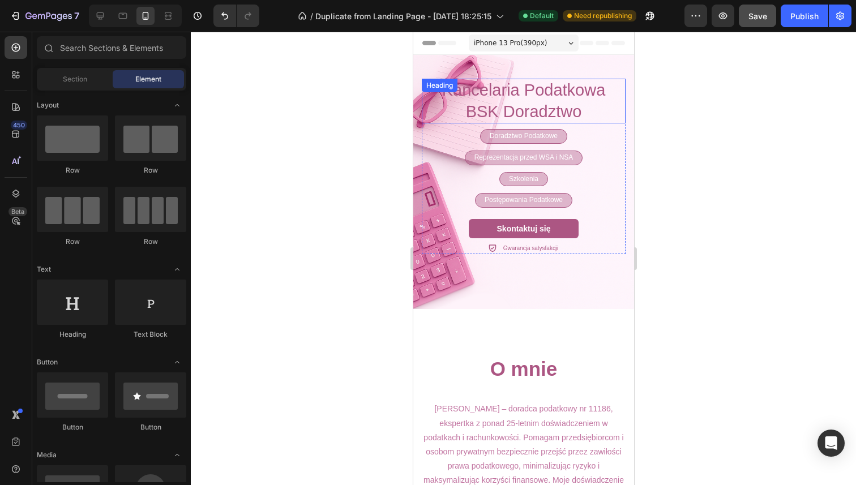
click at [508, 100] on h2 "Kancelaria Podatkowa BSK Doradztwo" at bounding box center [523, 101] width 204 height 45
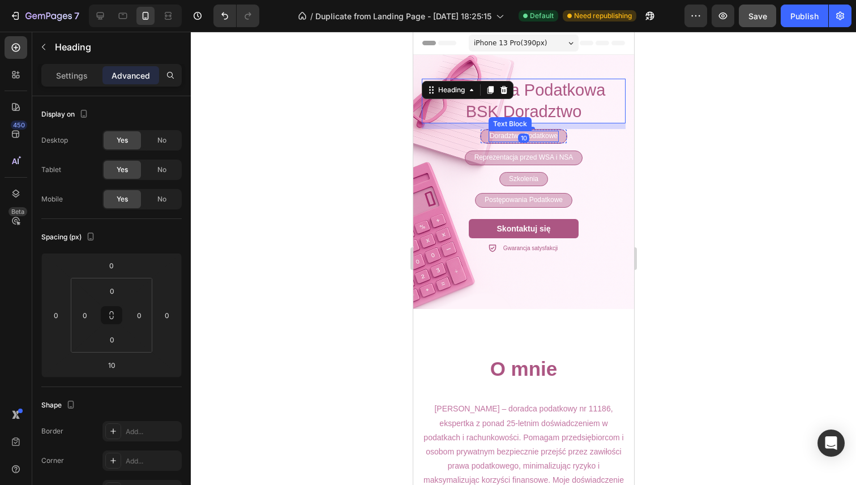
click at [543, 105] on h2 "Kancelaria Podatkowa BSK Doradztwo" at bounding box center [523, 101] width 204 height 45
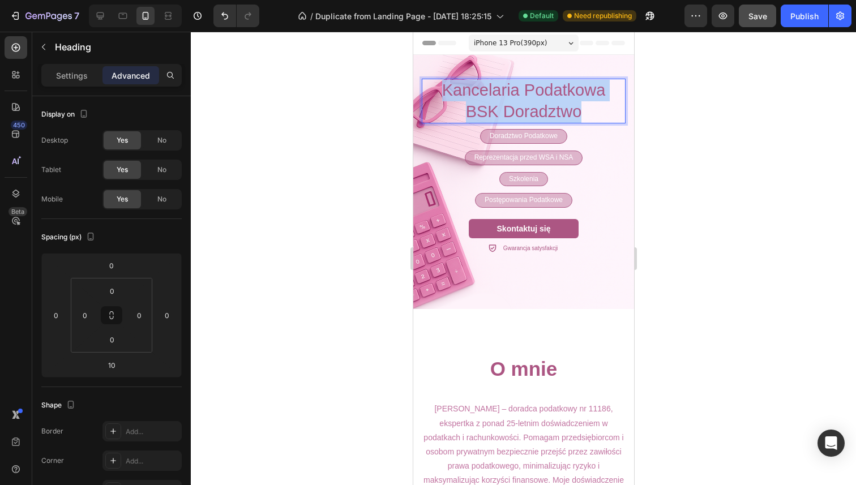
drag, startPoint x: 437, startPoint y: 89, endPoint x: 578, endPoint y: 116, distance: 143.0
click at [578, 116] on p "Kancelaria Podatkowa BSK Doradztwo" at bounding box center [524, 101] width 202 height 42
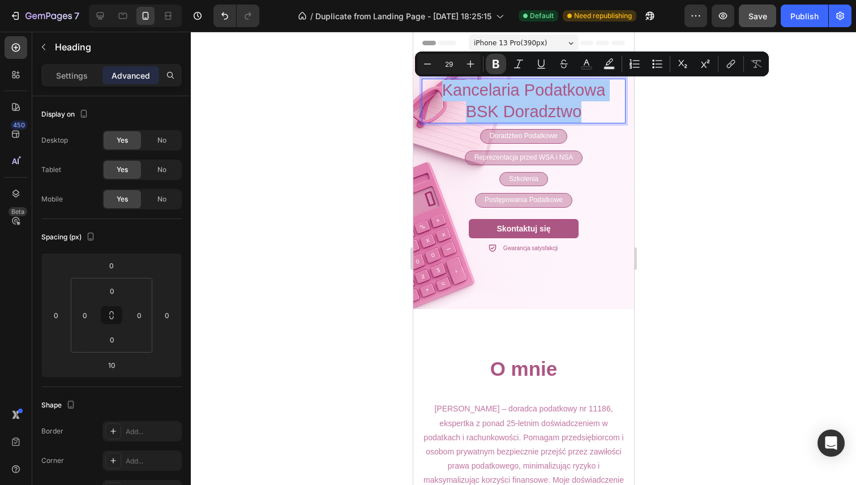
click at [497, 62] on icon "Editor contextual toolbar" at bounding box center [496, 64] width 7 height 8
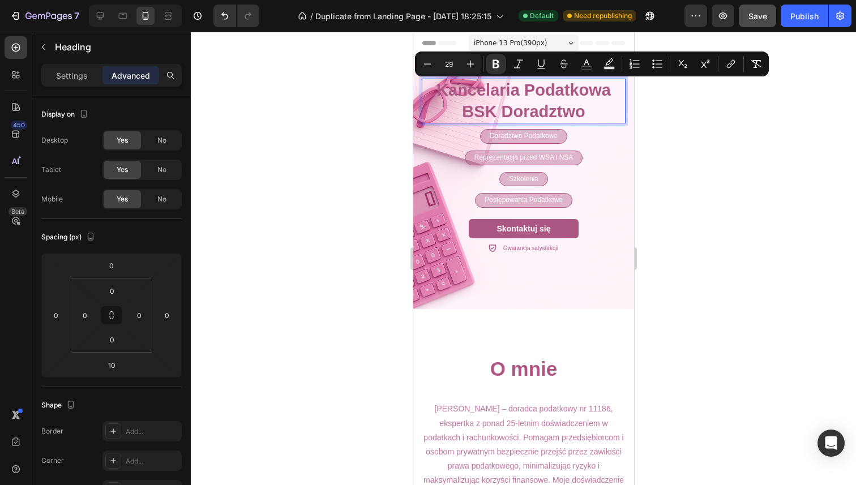
click at [693, 132] on div at bounding box center [524, 259] width 666 height 454
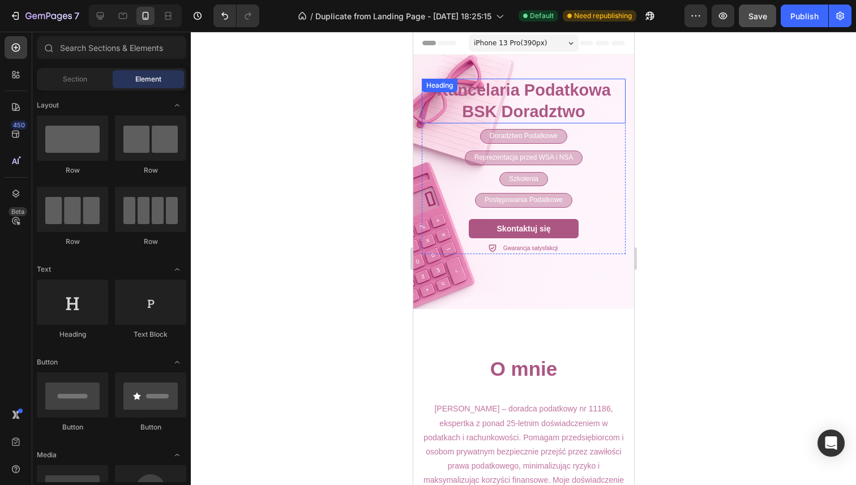
click at [552, 93] on strong "Kancelaria Podatkowa" at bounding box center [523, 90] width 174 height 18
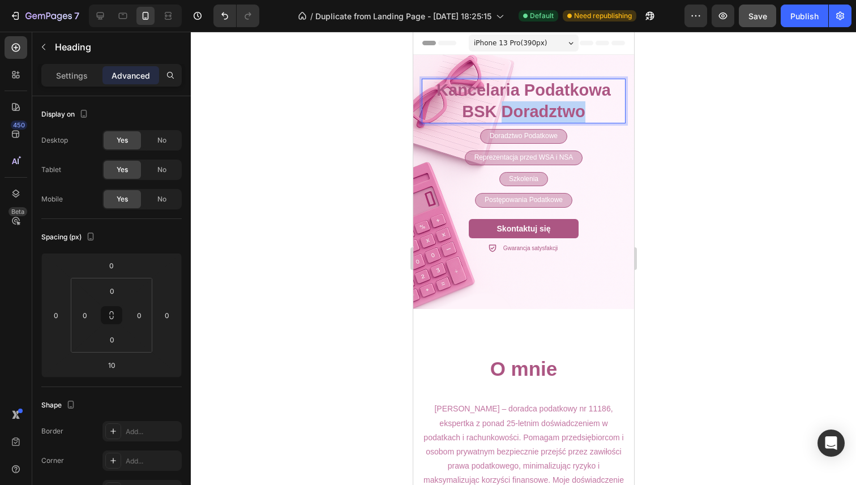
click at [514, 103] on strong "BSK Doradztwo" at bounding box center [523, 112] width 123 height 18
click at [466, 108] on strong "BSK Doradztwo" at bounding box center [523, 112] width 123 height 18
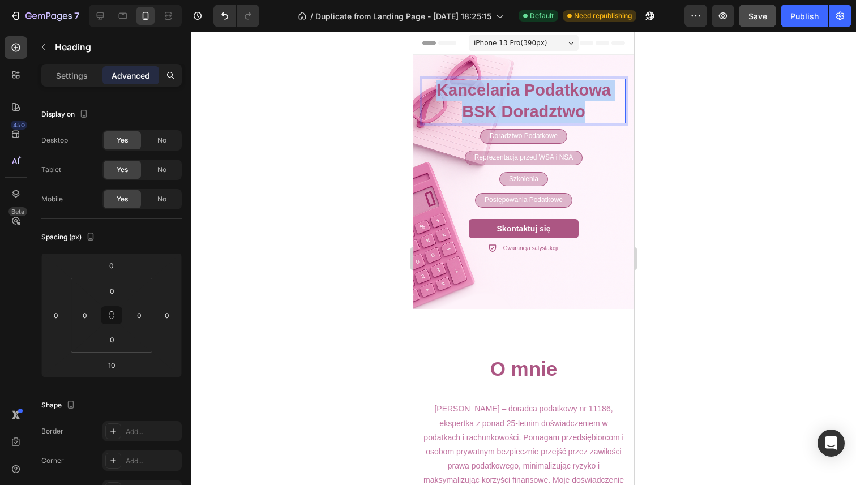
drag, startPoint x: 432, startPoint y: 90, endPoint x: 602, endPoint y: 108, distance: 171.0
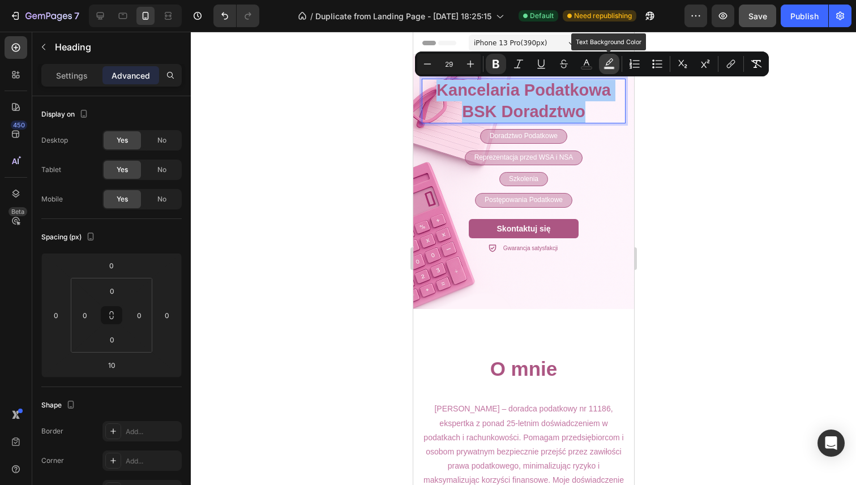
click at [613, 67] on rect "Editor contextual toolbar" at bounding box center [609, 68] width 11 height 3
type input "000000"
type input "77"
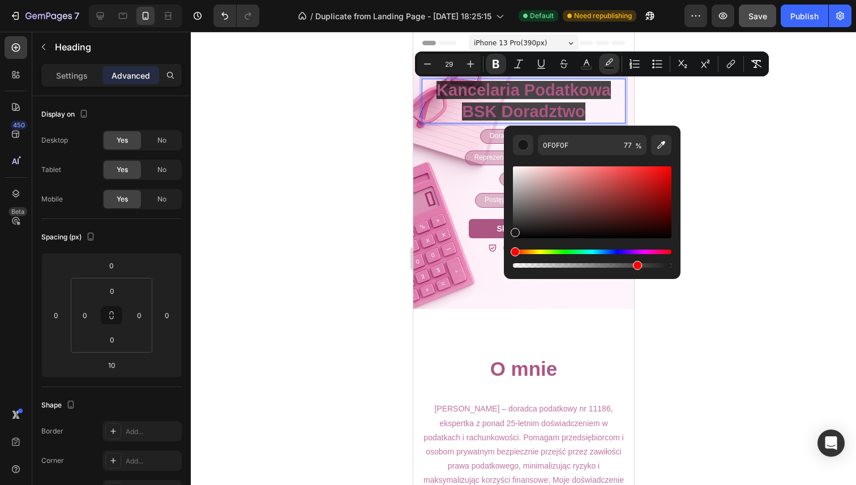
click at [513, 229] on div "Editor contextual toolbar" at bounding box center [515, 232] width 9 height 9
type input "1E1E1E"
click at [722, 125] on div at bounding box center [524, 259] width 666 height 454
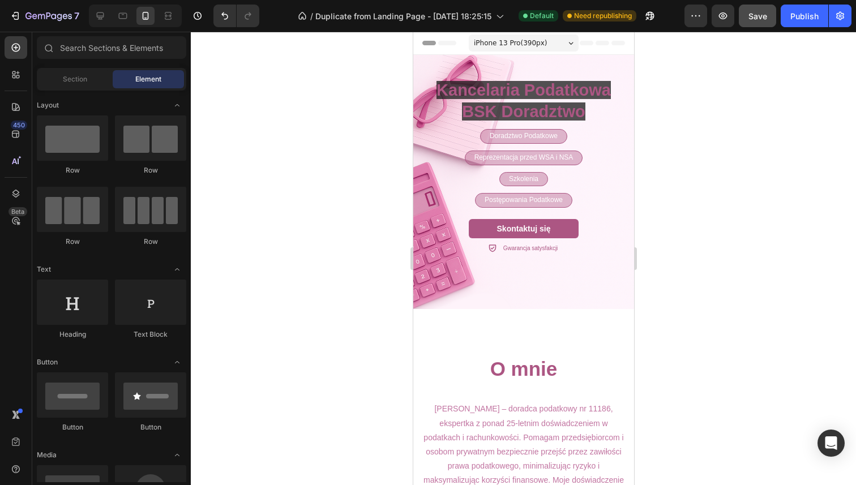
click at [719, 125] on div at bounding box center [524, 259] width 666 height 454
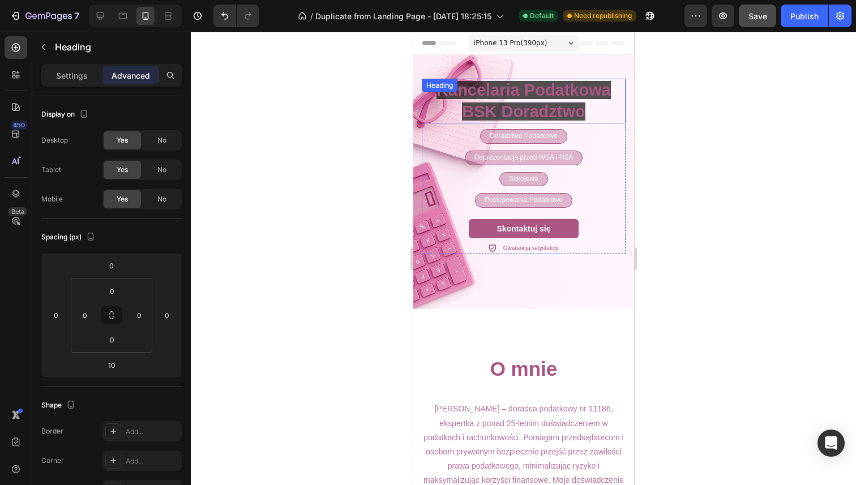
click at [499, 110] on strong "BSK Doradztwo" at bounding box center [523, 112] width 123 height 18
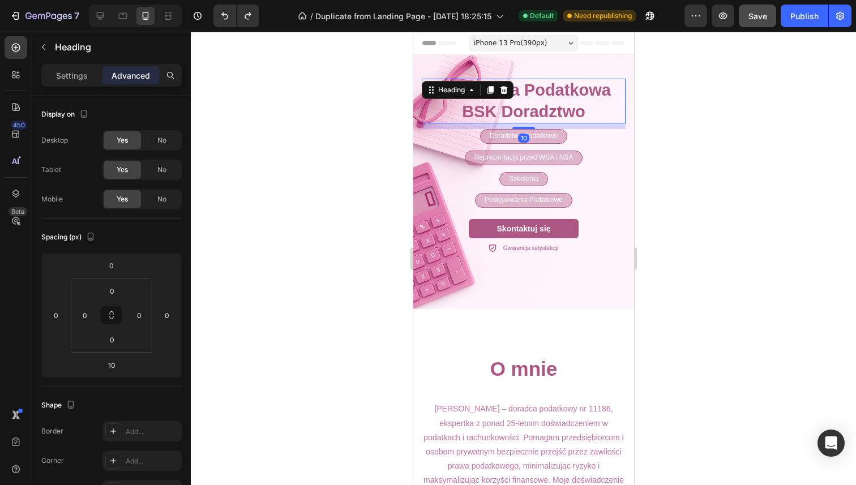
click at [723, 134] on div at bounding box center [524, 259] width 666 height 454
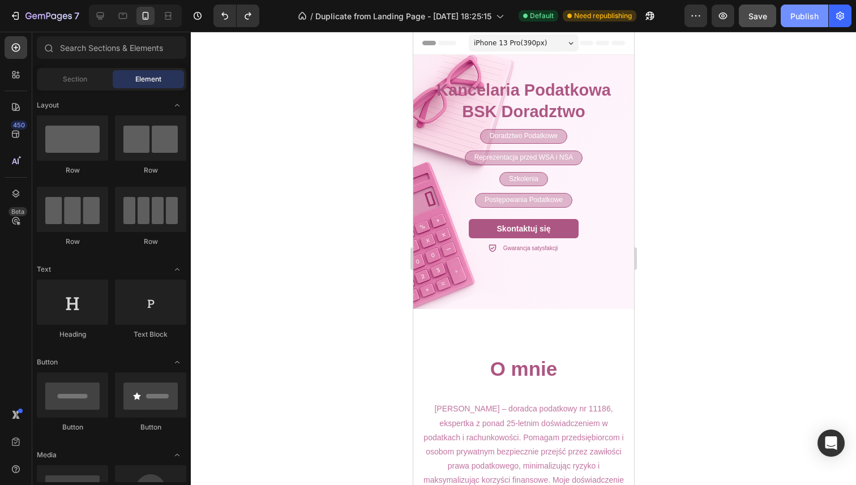
click at [808, 18] on div "Publish" at bounding box center [805, 16] width 28 height 12
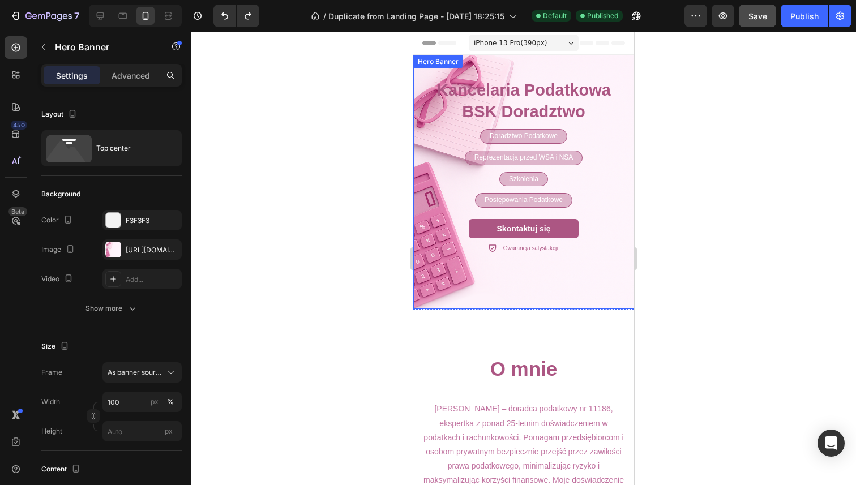
click at [419, 265] on div "Kancelaria Podatkowa BSK Doradztwo Heading Doradztwo Podatkowe Text Block Row R…" at bounding box center [523, 167] width 221 height 225
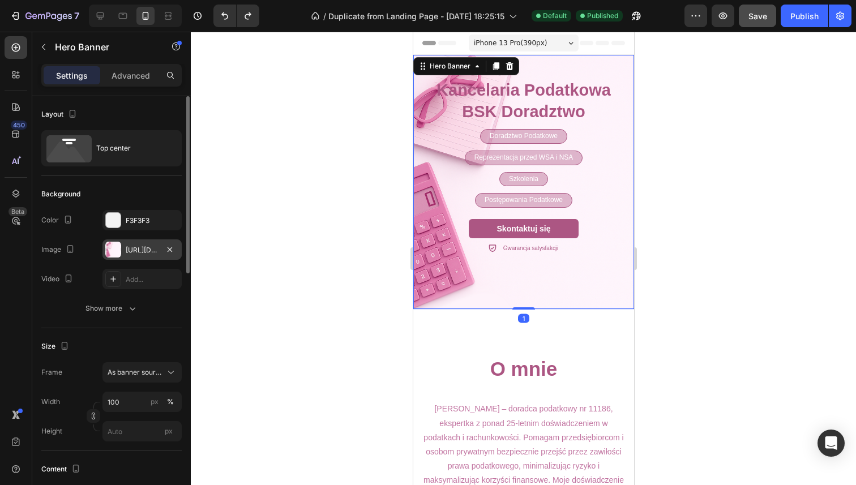
click at [136, 252] on div "[URL][DOMAIN_NAME]" at bounding box center [142, 250] width 33 height 10
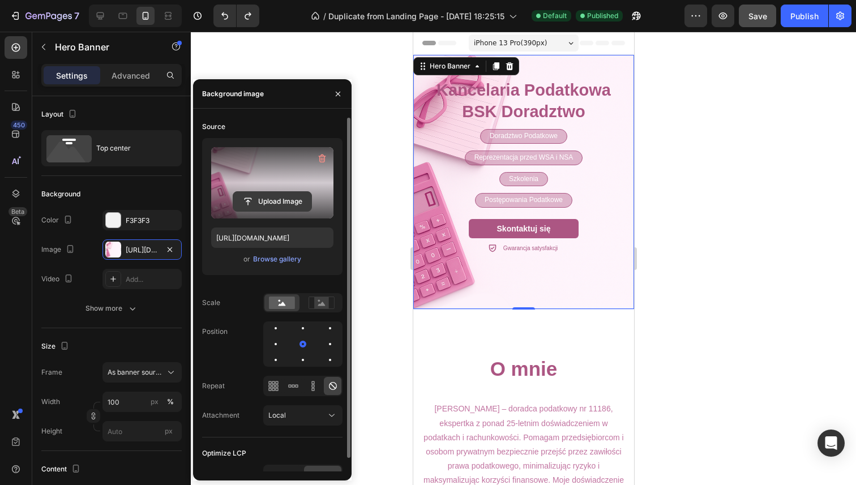
click at [275, 201] on input "file" at bounding box center [272, 201] width 78 height 19
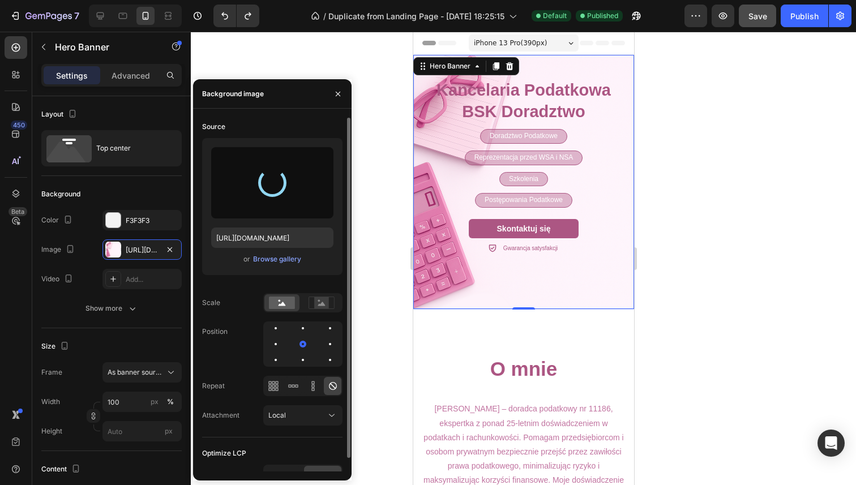
type input "[URL][DOMAIN_NAME]"
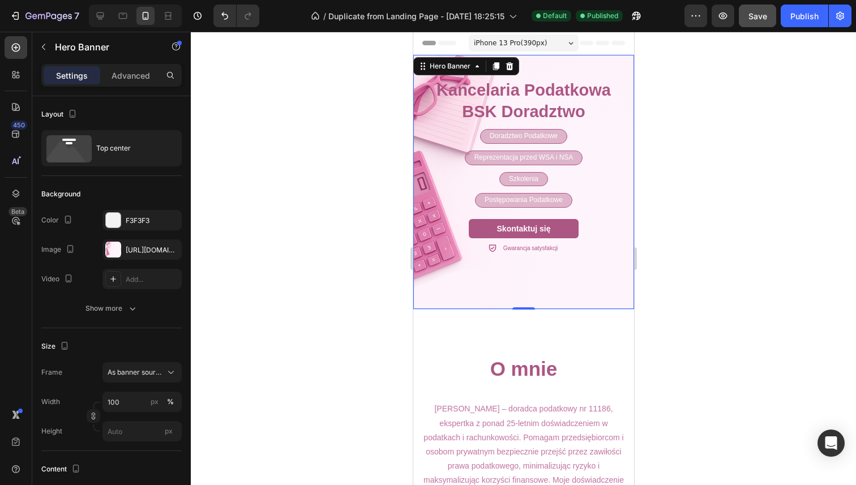
click at [739, 185] on div at bounding box center [524, 259] width 666 height 454
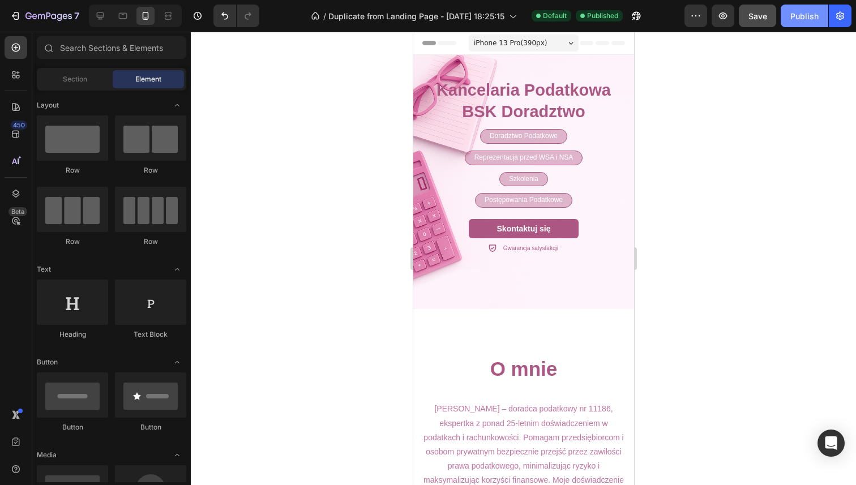
click at [815, 20] on div "Publish" at bounding box center [805, 16] width 28 height 12
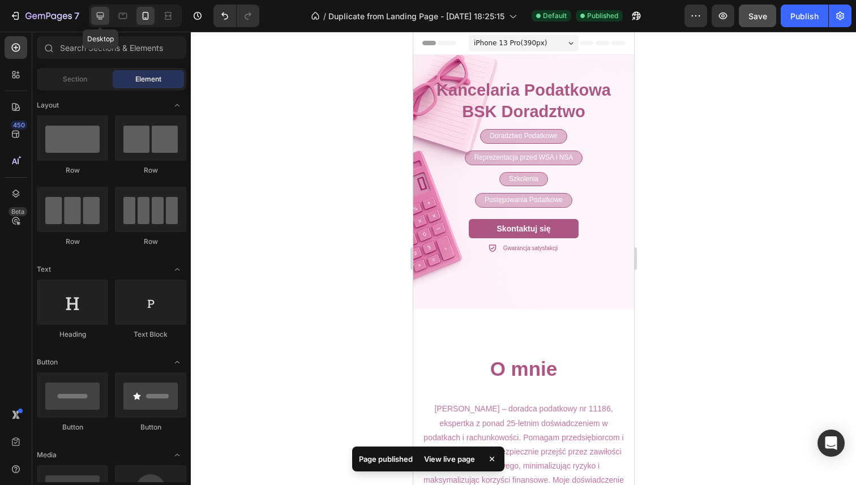
click at [93, 11] on div at bounding box center [100, 16] width 18 height 18
